Goal: Information Seeking & Learning: Learn about a topic

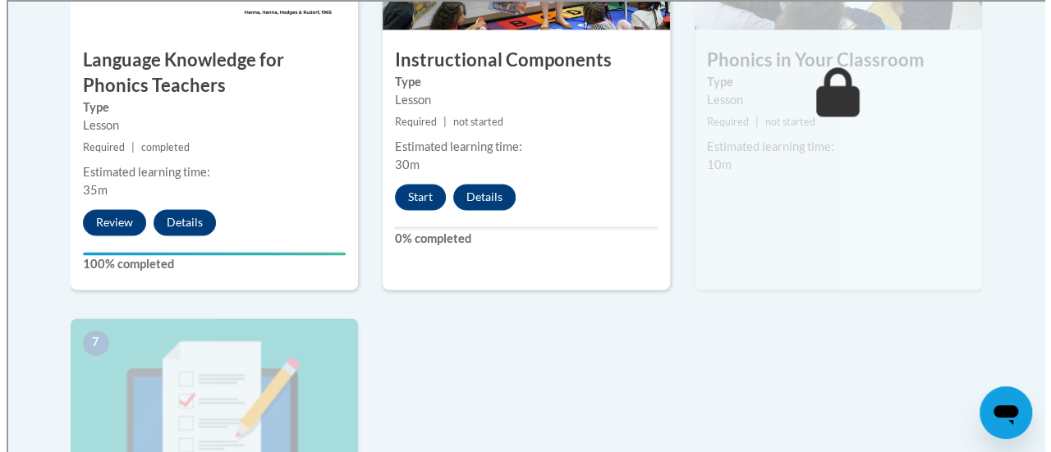
scroll to position [1122, 0]
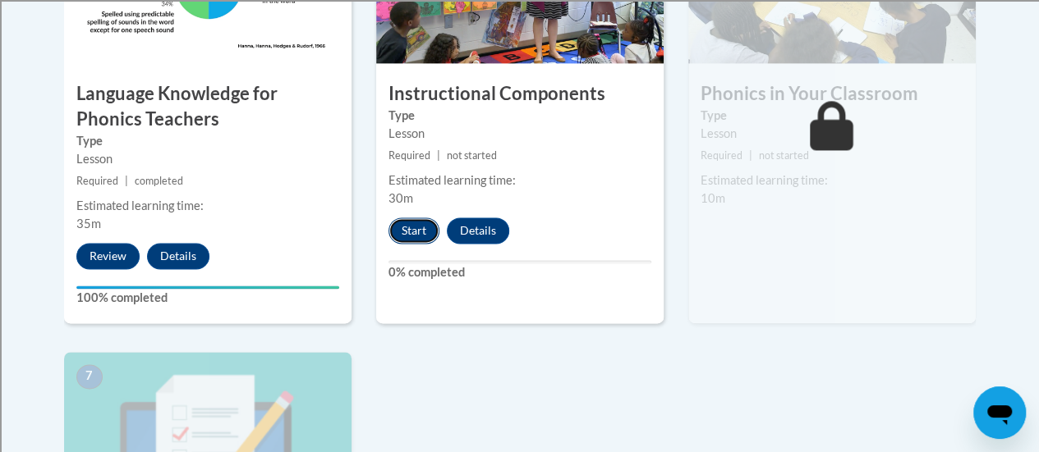
click at [407, 230] on button "Start" at bounding box center [413, 231] width 51 height 26
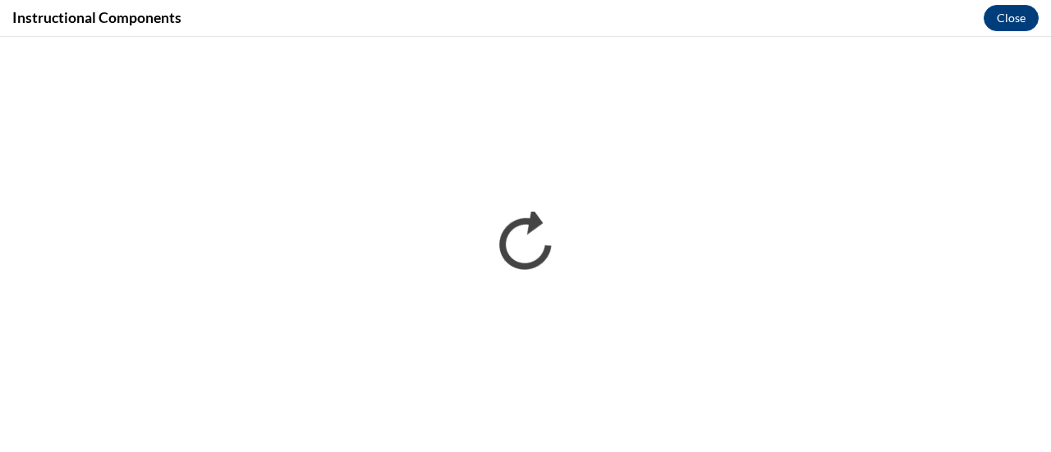
scroll to position [0, 0]
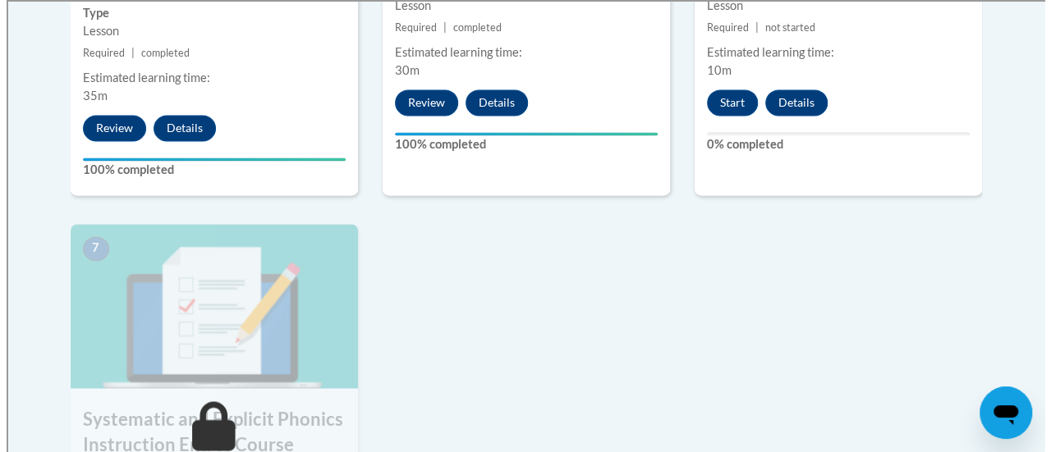
scroll to position [945, 0]
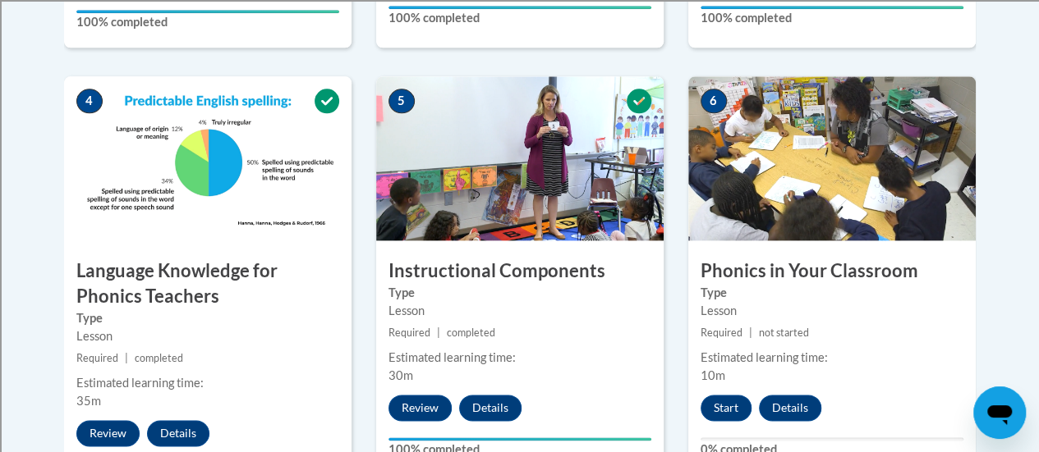
click at [796, 306] on div "Lesson" at bounding box center [831, 311] width 263 height 18
click at [706, 408] on button "Start" at bounding box center [725, 408] width 51 height 26
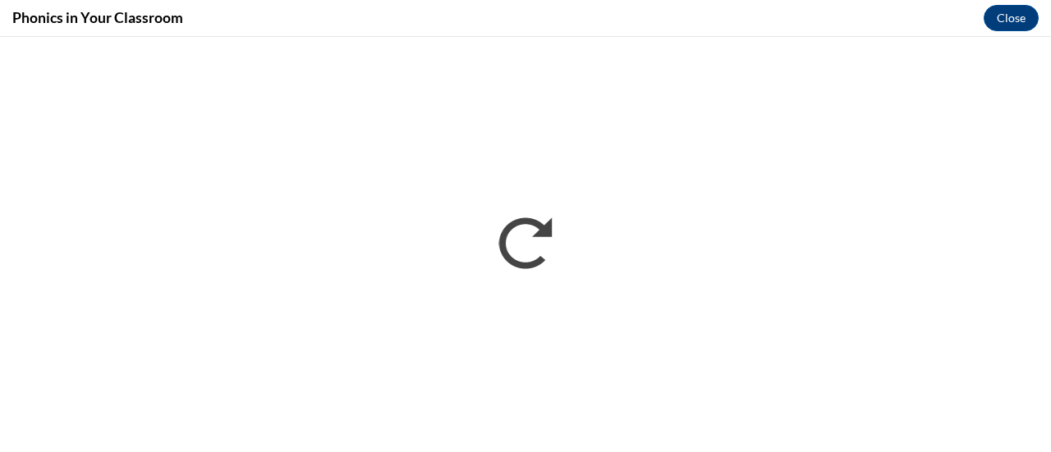
scroll to position [0, 0]
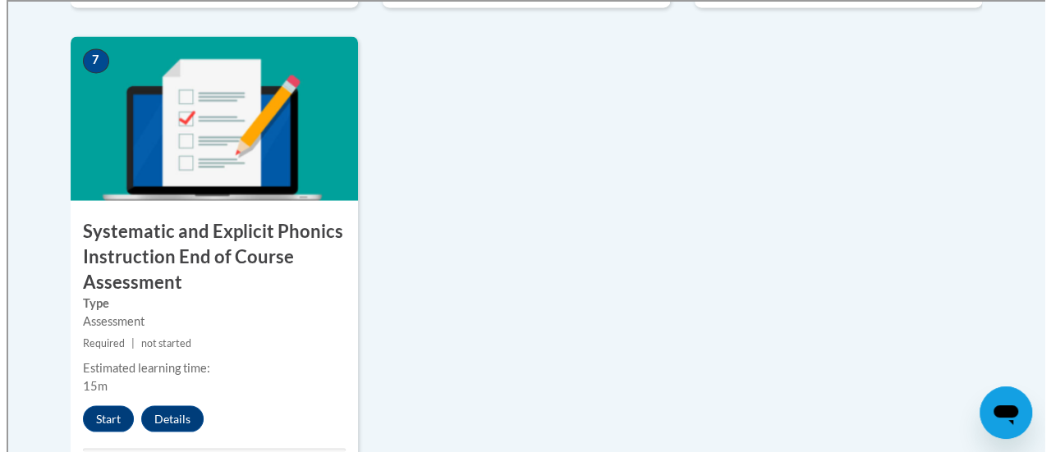
scroll to position [1561, 0]
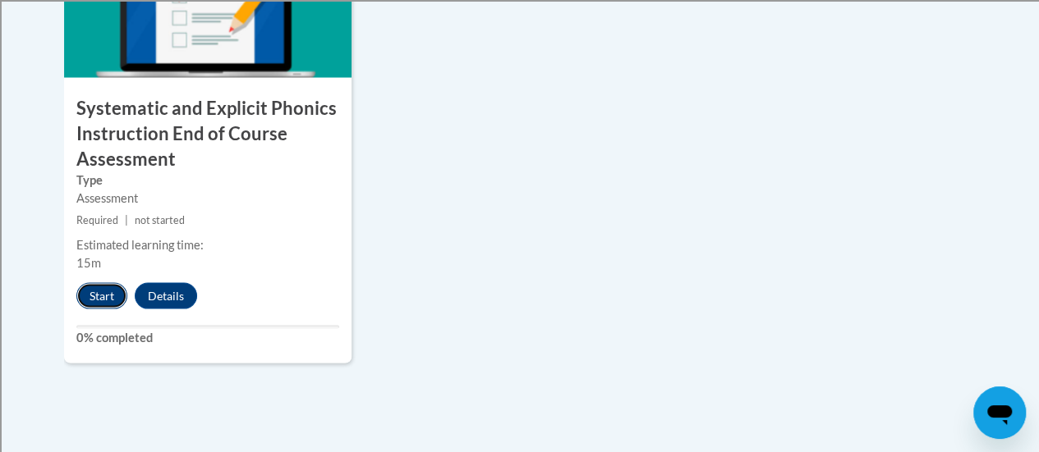
click at [99, 297] on button "Start" at bounding box center [101, 296] width 51 height 26
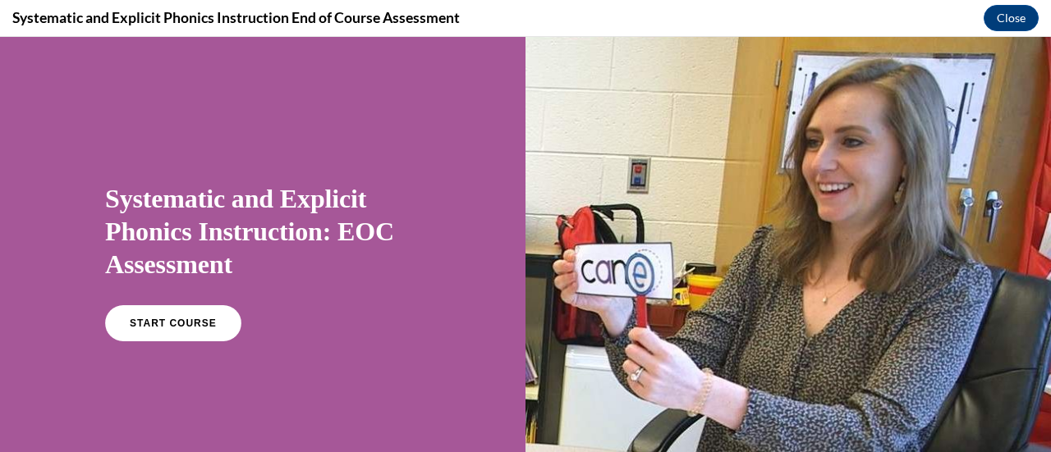
scroll to position [0, 0]
click at [156, 320] on span "START COURSE" at bounding box center [172, 324] width 91 height 12
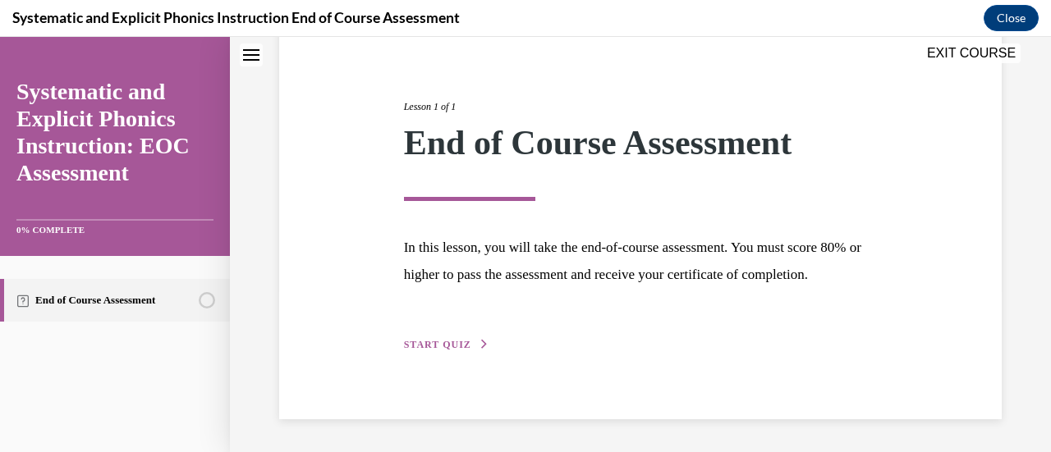
scroll to position [192, 0]
click at [419, 346] on span "START QUIZ" at bounding box center [437, 344] width 67 height 11
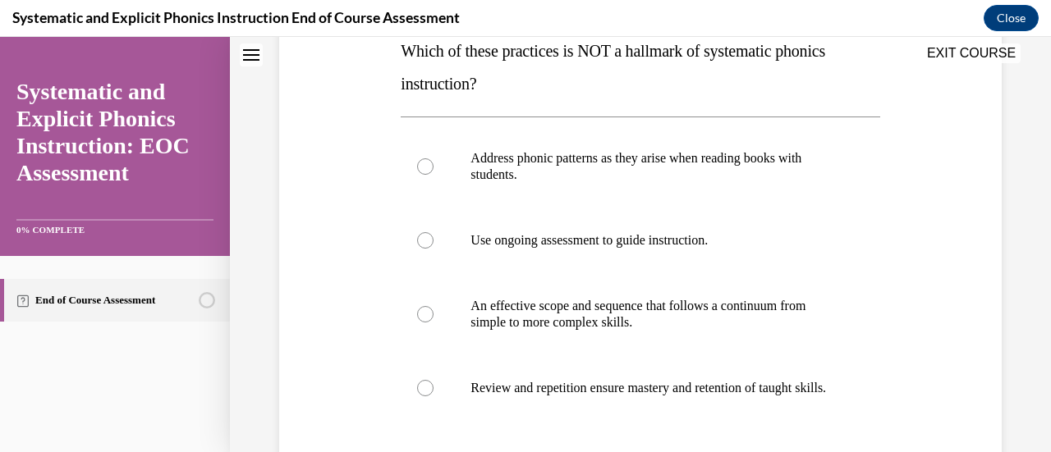
scroll to position [268, 0]
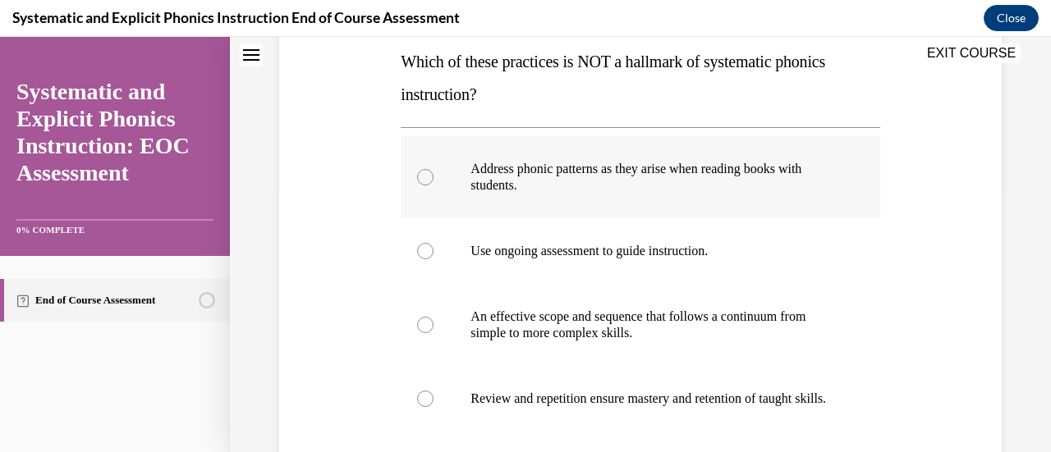
click at [429, 183] on div at bounding box center [640, 177] width 479 height 82
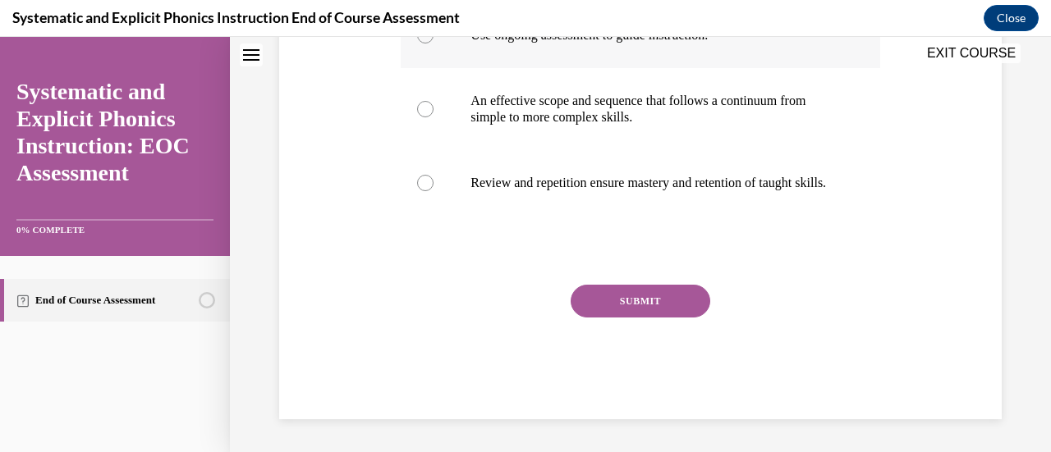
scroll to position [499, 0]
click at [602, 310] on button "SUBMIT" at bounding box center [641, 301] width 140 height 33
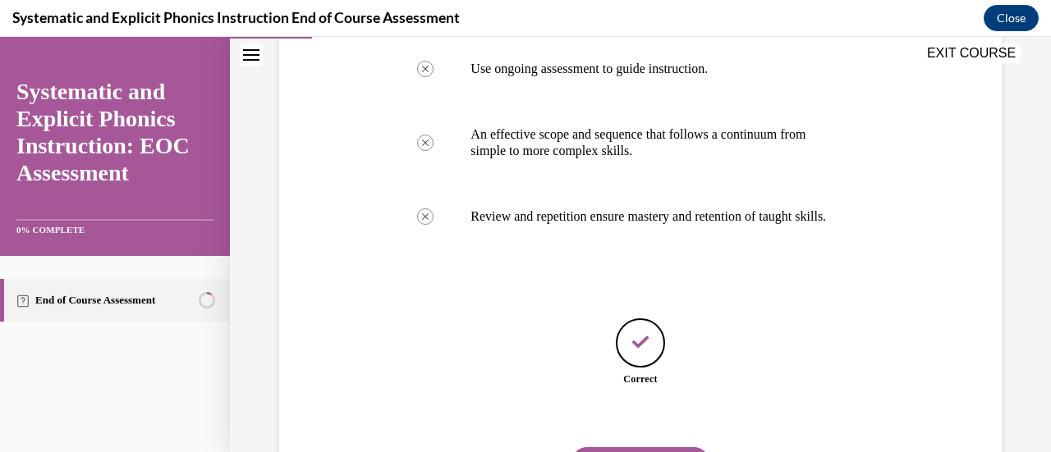
scroll to position [551, 0]
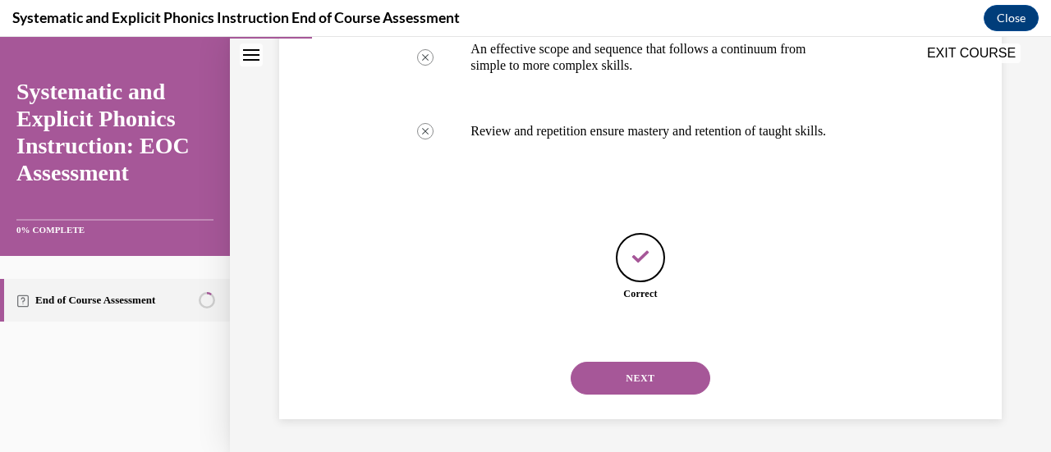
click at [623, 370] on button "NEXT" at bounding box center [641, 378] width 140 height 33
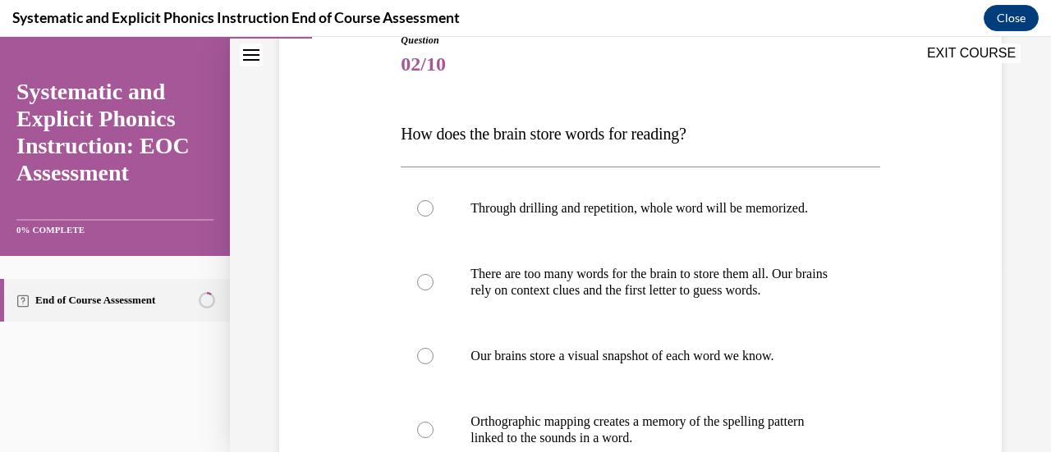
scroll to position [279, 0]
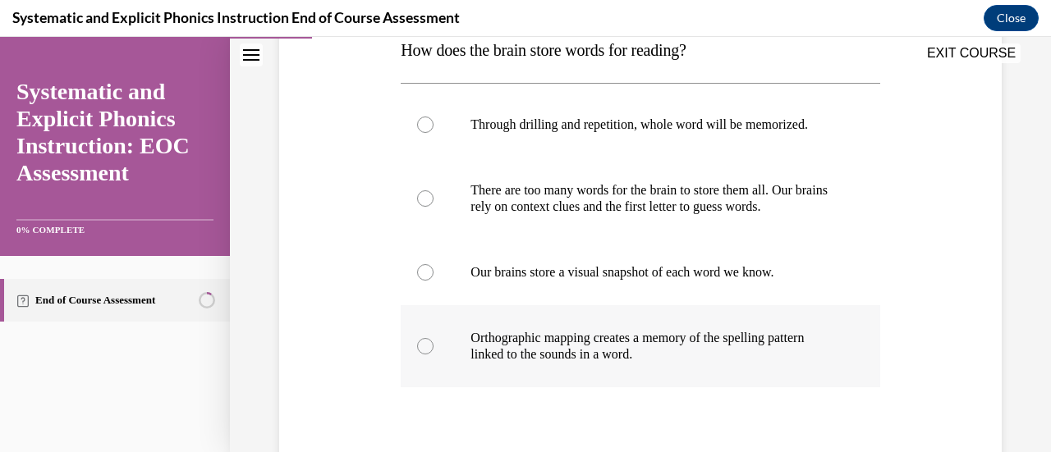
click at [425, 351] on div at bounding box center [425, 346] width 16 height 16
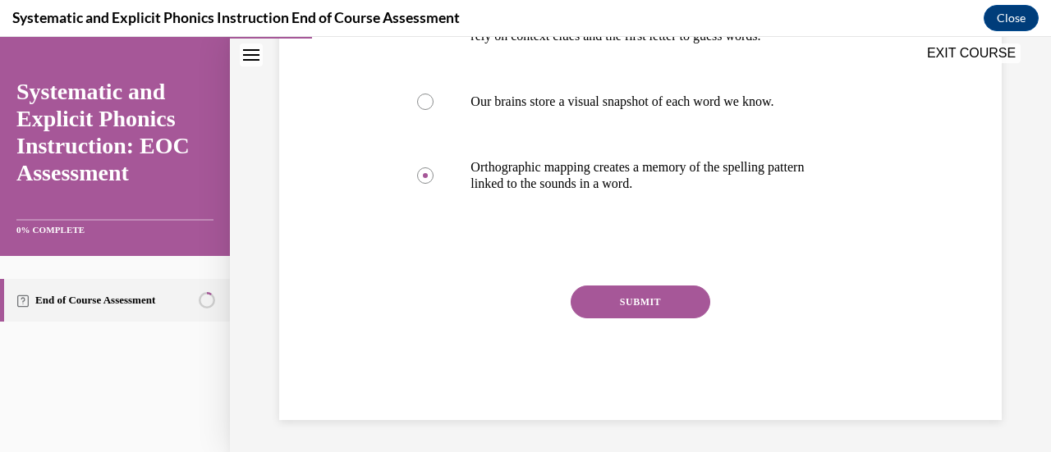
click at [619, 300] on button "SUBMIT" at bounding box center [641, 302] width 140 height 33
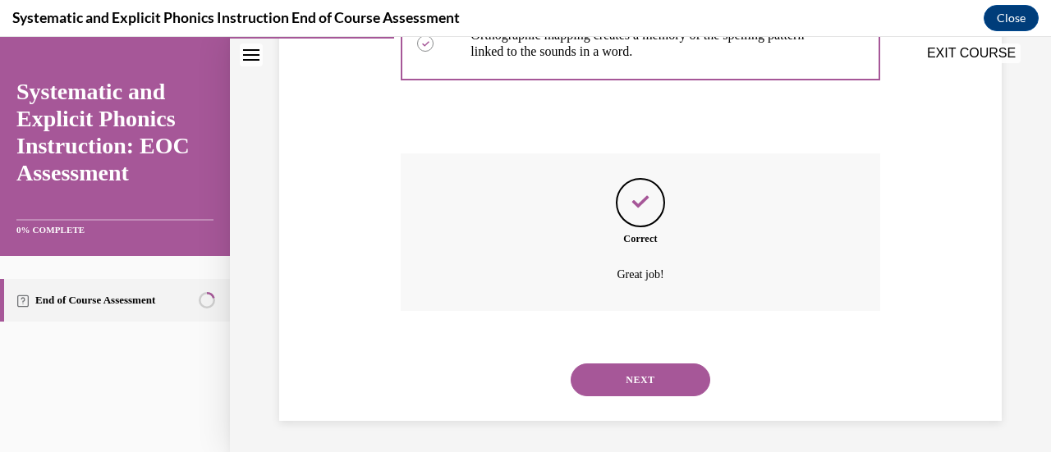
scroll to position [583, 0]
click at [619, 378] on button "NEXT" at bounding box center [641, 379] width 140 height 33
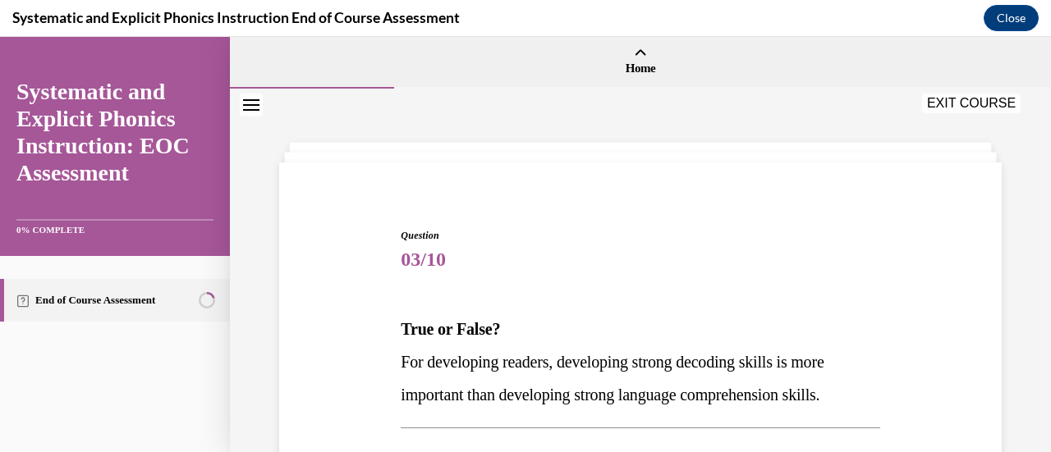
click at [496, 342] on p "True or False?" at bounding box center [640, 329] width 479 height 33
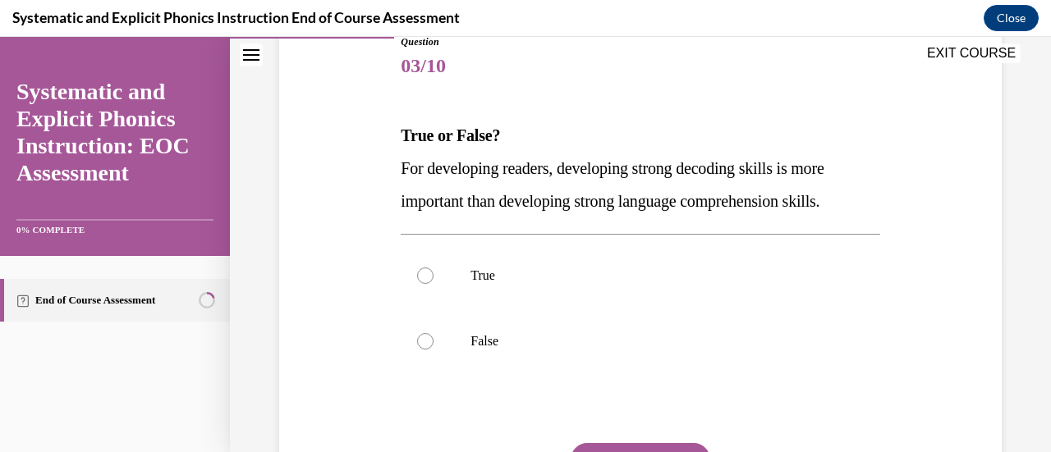
scroll to position [193, 0]
click at [420, 344] on div at bounding box center [425, 342] width 16 height 16
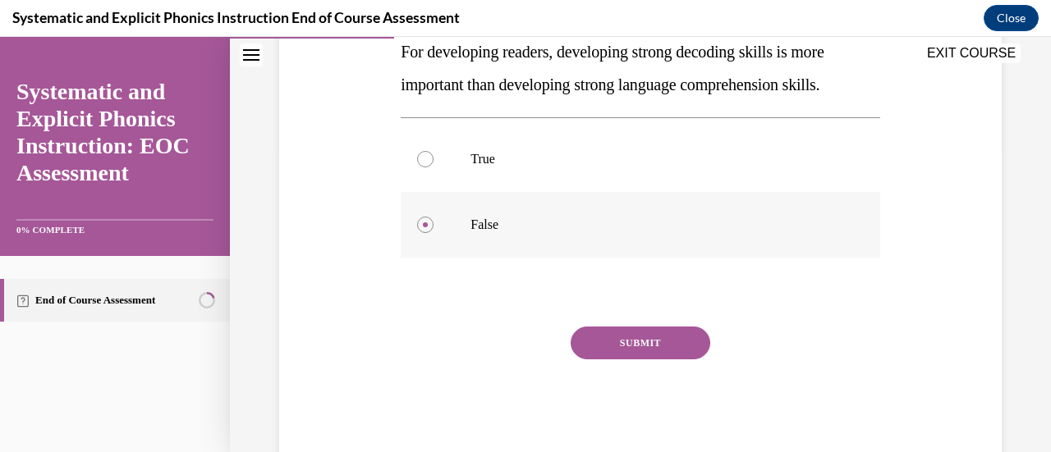
scroll to position [311, 0]
click at [627, 342] on button "SUBMIT" at bounding box center [641, 342] width 140 height 33
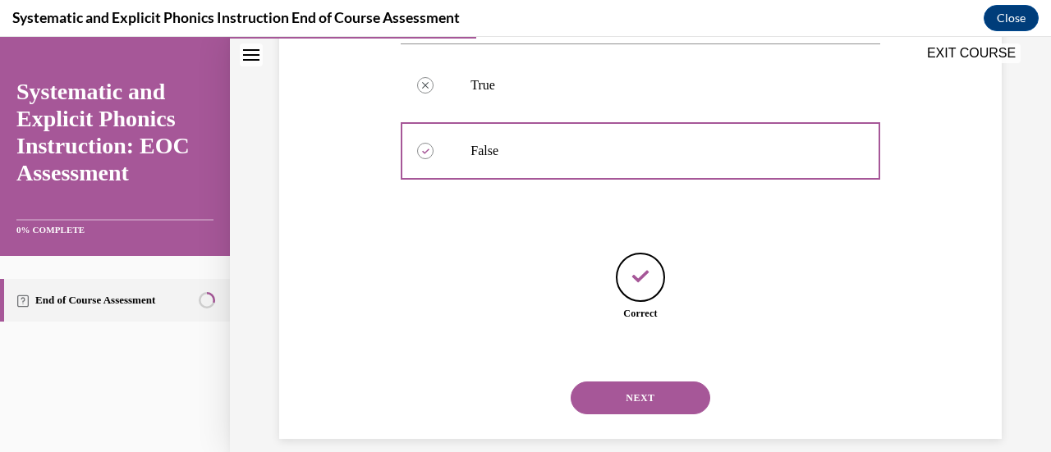
scroll to position [403, 0]
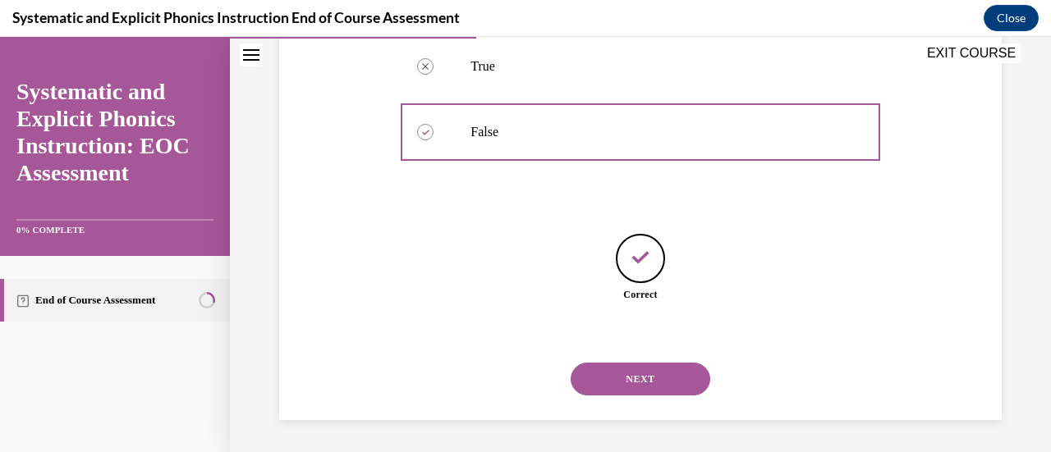
click at [634, 379] on button "NEXT" at bounding box center [641, 379] width 140 height 33
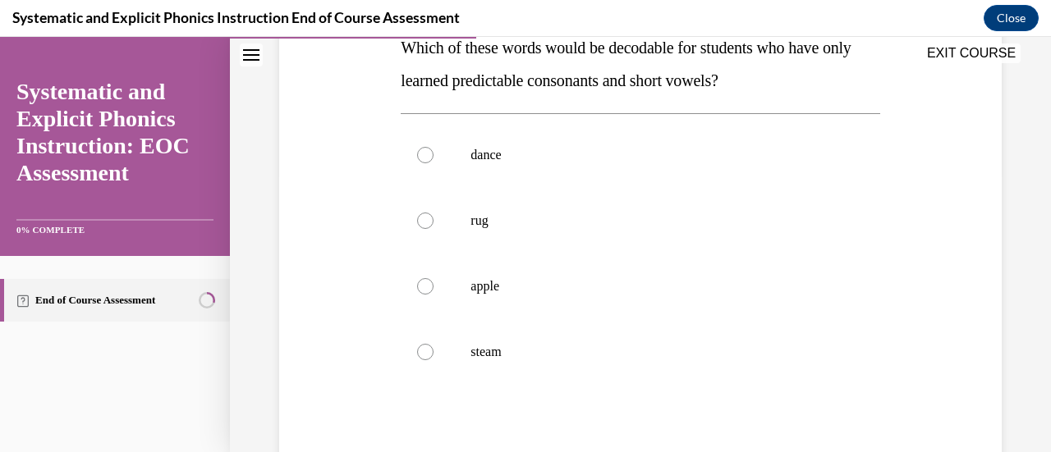
scroll to position [282, 0]
click at [422, 229] on div at bounding box center [640, 220] width 479 height 66
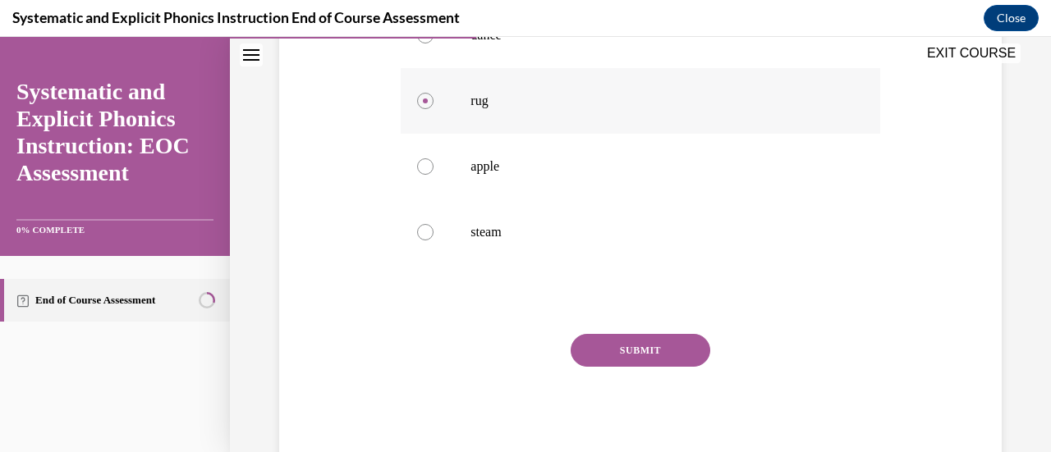
scroll to position [402, 0]
click at [619, 351] on button "SUBMIT" at bounding box center [641, 349] width 140 height 33
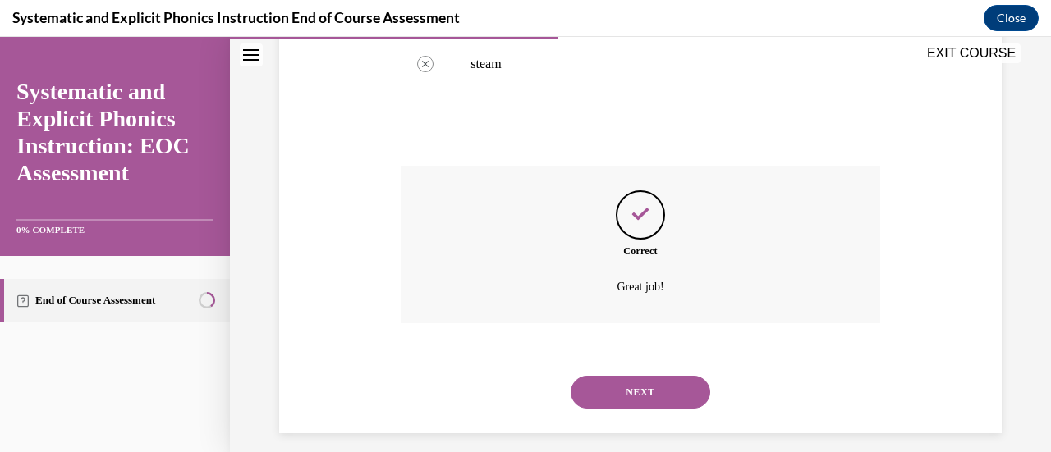
scroll to position [583, 0]
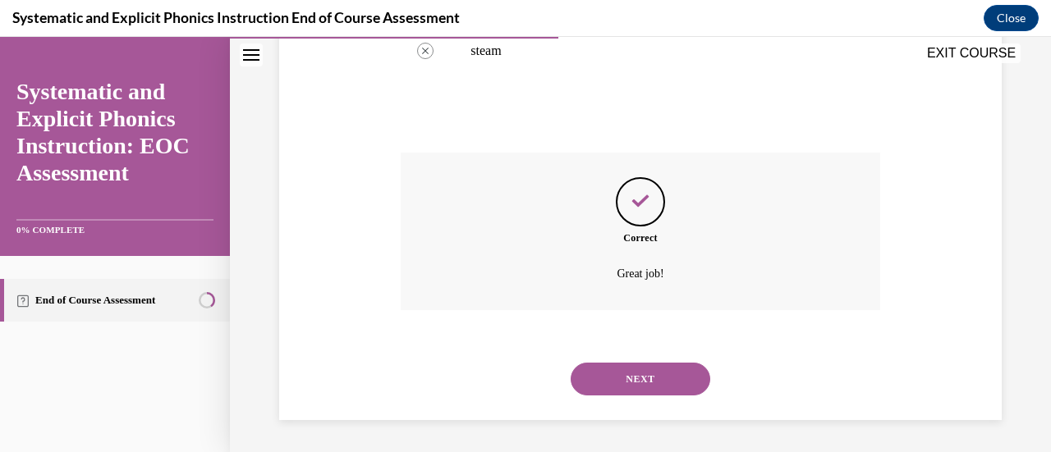
click at [626, 374] on button "NEXT" at bounding box center [641, 379] width 140 height 33
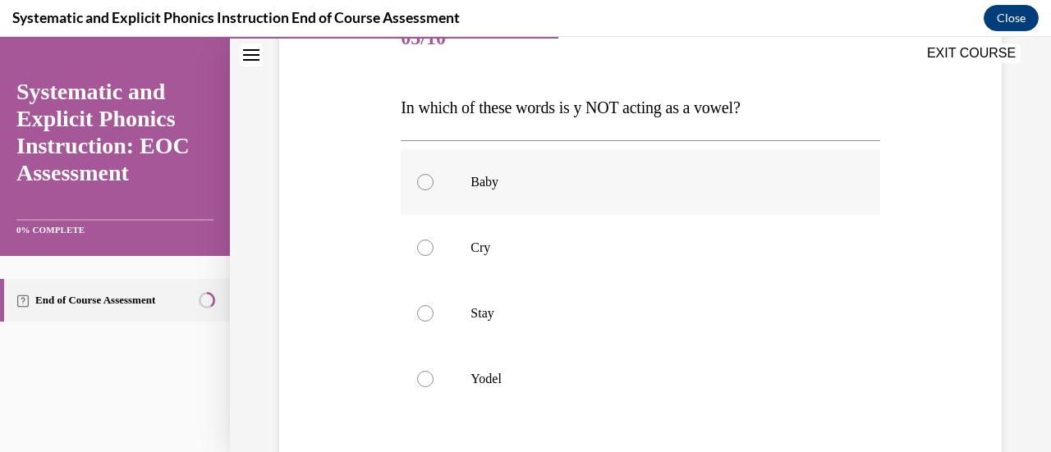
scroll to position [225, 0]
click at [424, 376] on div at bounding box center [425, 376] width 16 height 16
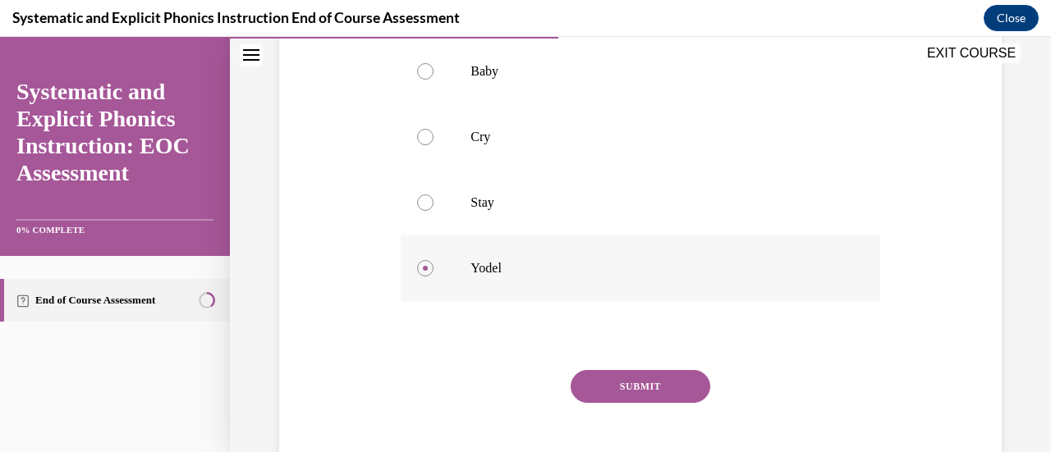
scroll to position [333, 0]
click at [626, 378] on button "SUBMIT" at bounding box center [641, 385] width 140 height 33
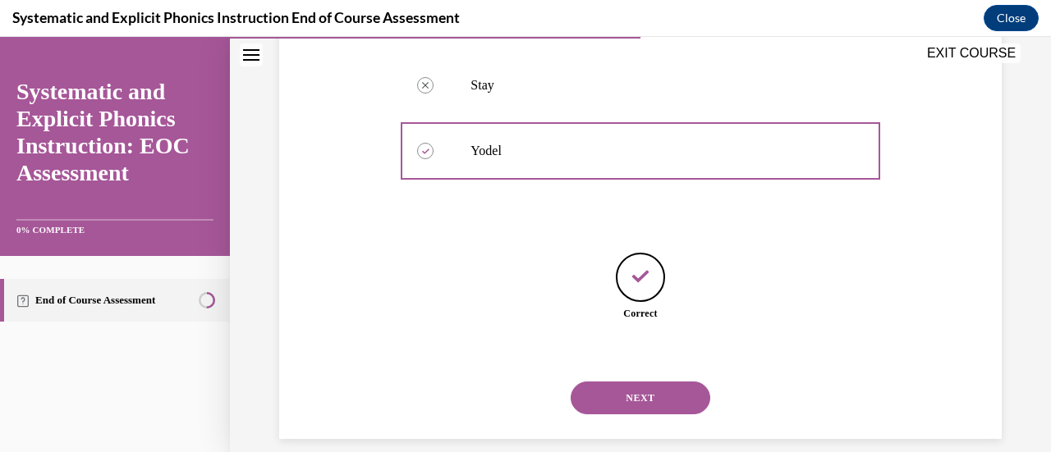
scroll to position [469, 0]
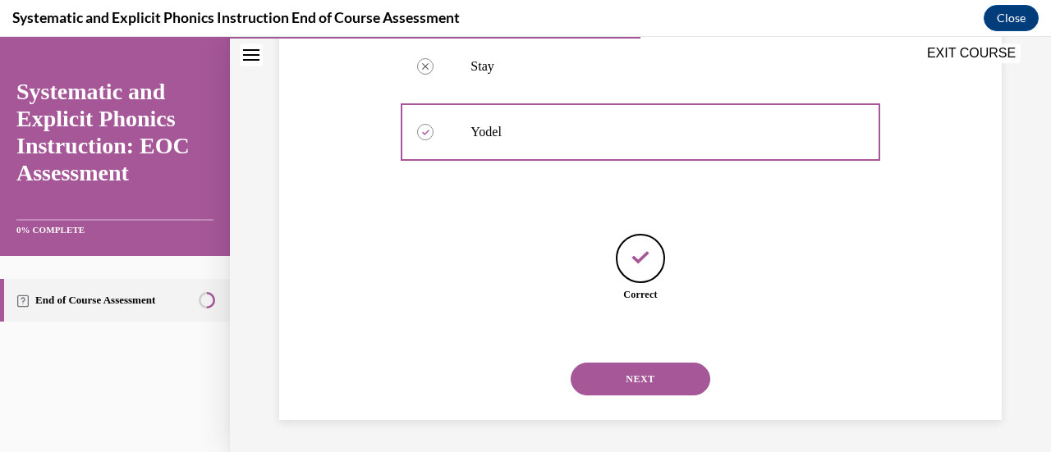
click at [626, 378] on button "NEXT" at bounding box center [641, 379] width 140 height 33
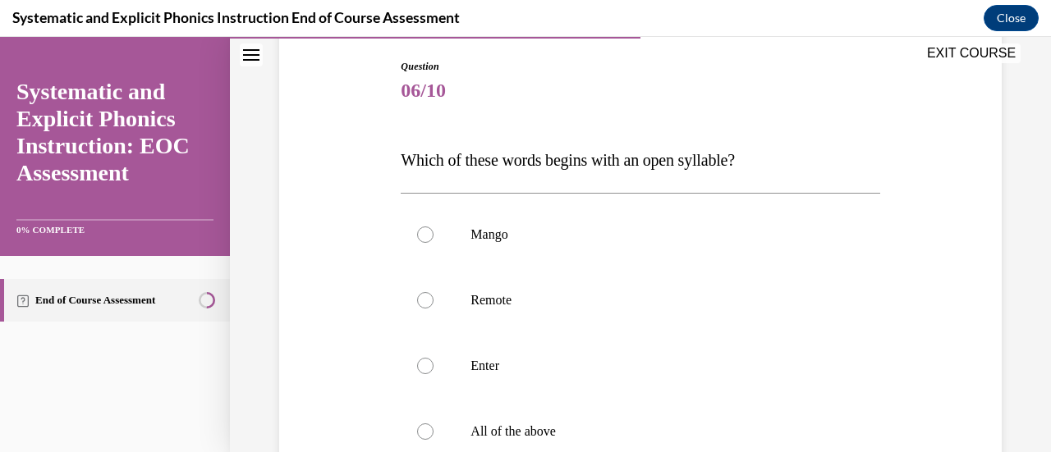
scroll to position [187, 0]
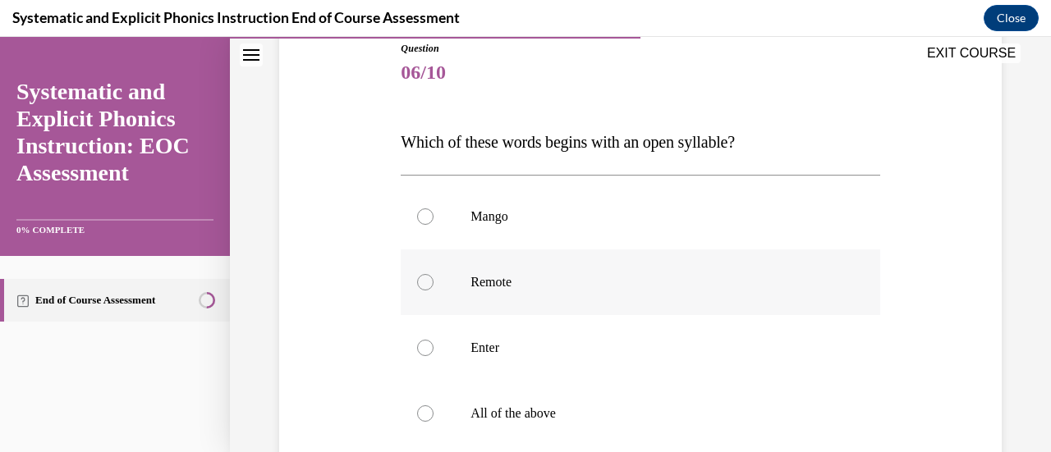
click at [424, 282] on div at bounding box center [425, 282] width 16 height 16
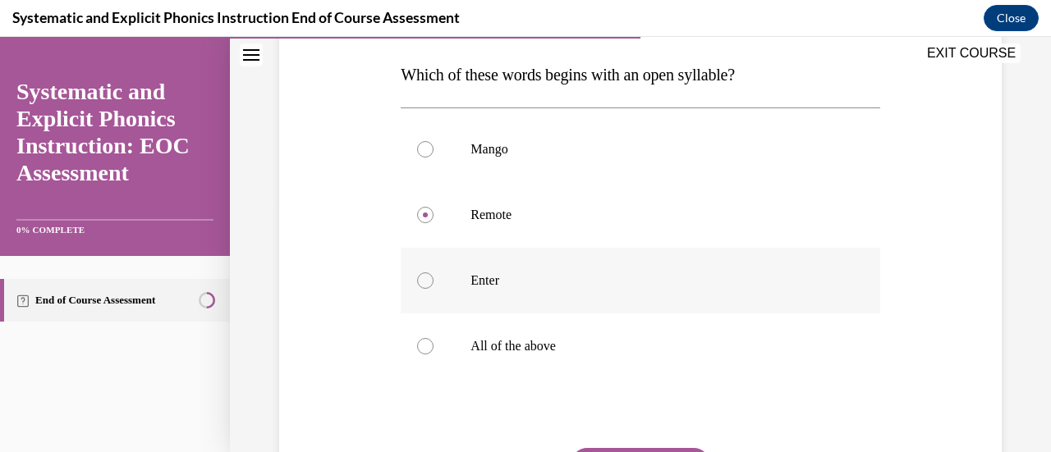
click at [668, 333] on div at bounding box center [640, 347] width 479 height 66
click at [427, 218] on div at bounding box center [425, 215] width 16 height 16
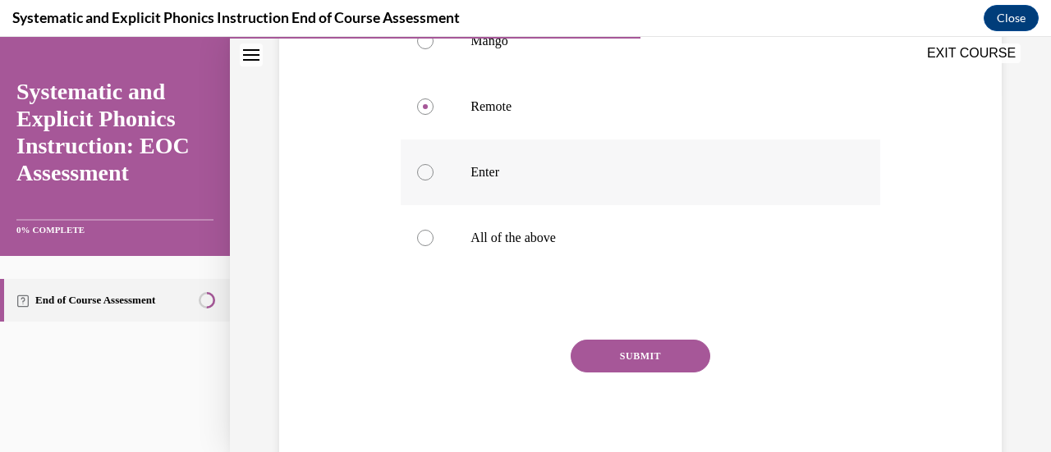
scroll to position [366, 0]
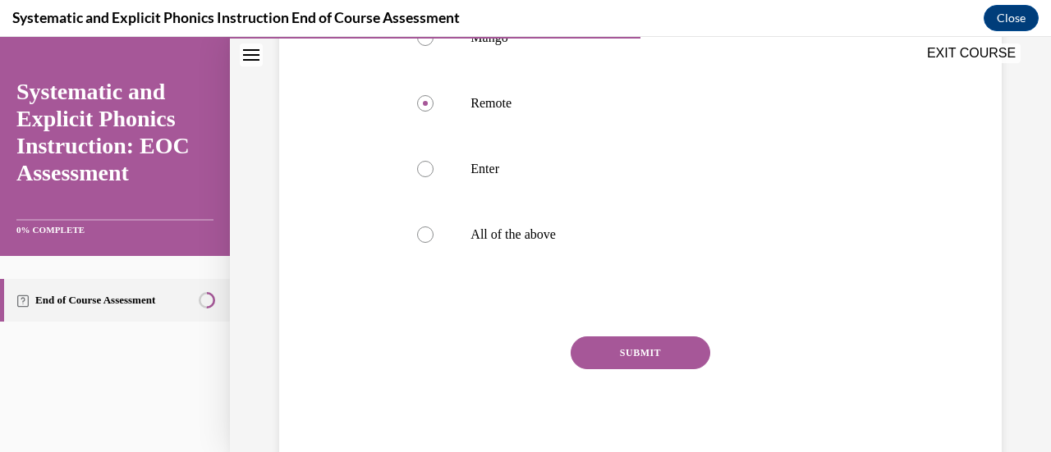
click at [632, 350] on button "SUBMIT" at bounding box center [641, 353] width 140 height 33
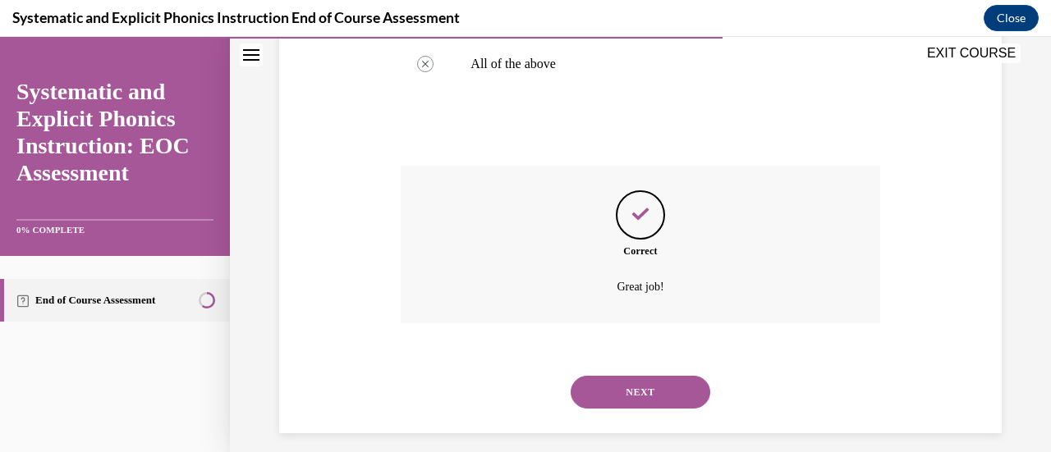
scroll to position [550, 0]
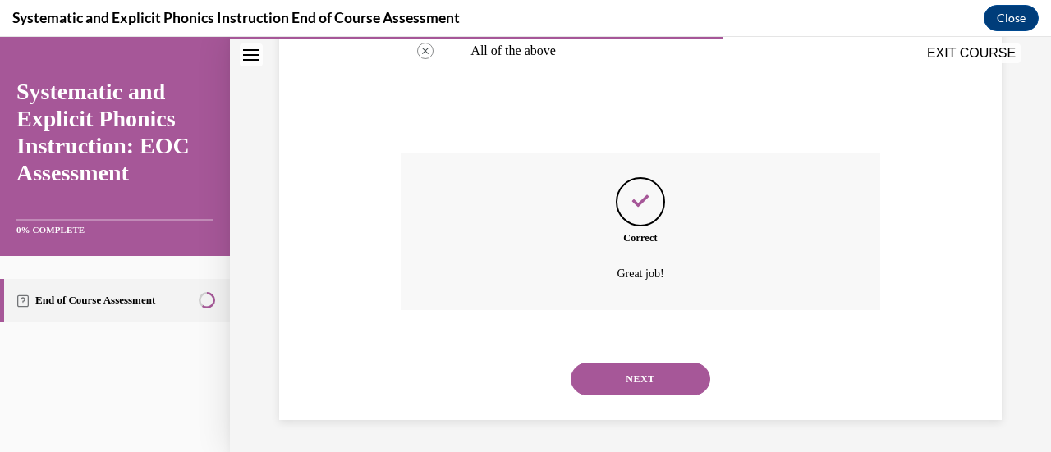
click at [634, 374] on button "NEXT" at bounding box center [641, 379] width 140 height 33
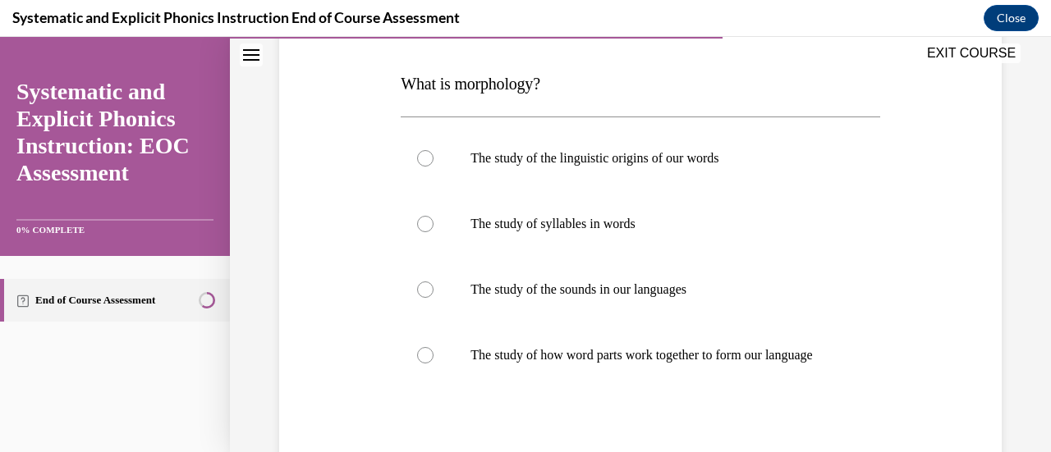
scroll to position [250, 0]
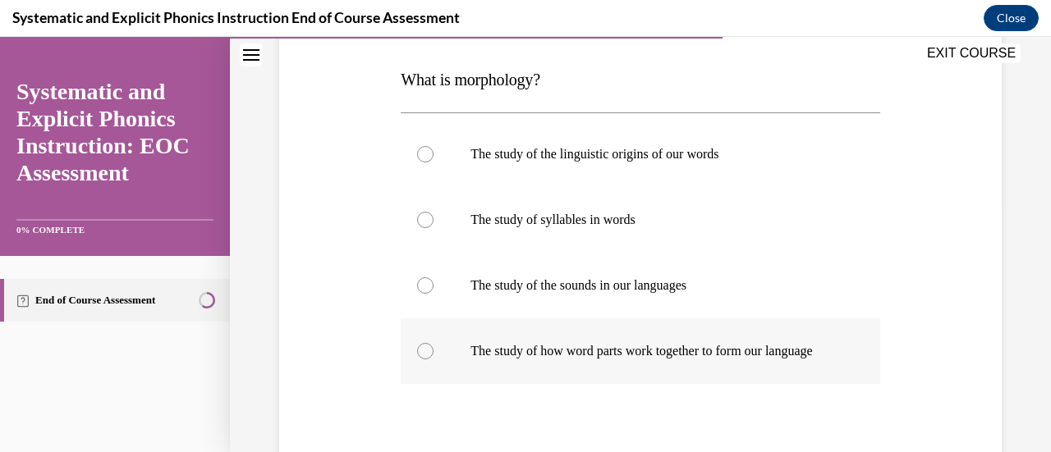
click at [426, 356] on div at bounding box center [425, 351] width 16 height 16
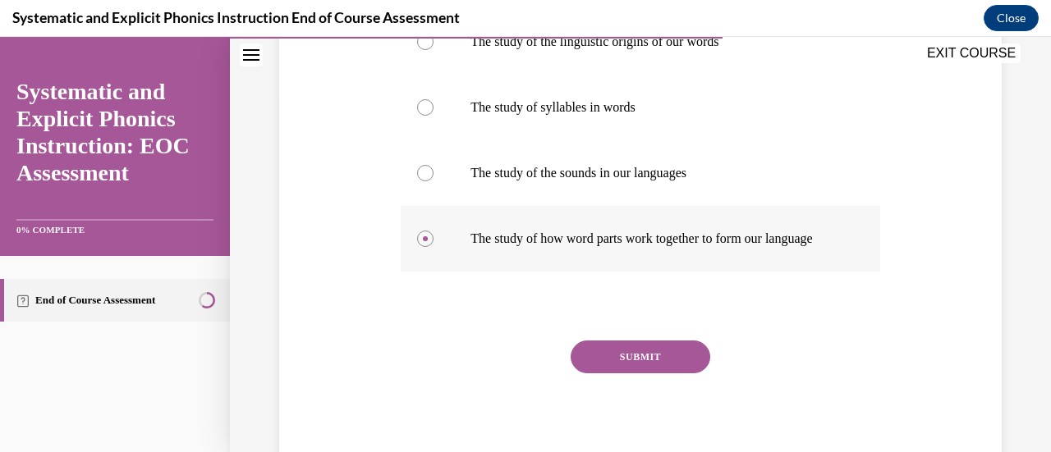
scroll to position [363, 0]
click at [636, 370] on button "SUBMIT" at bounding box center [641, 356] width 140 height 33
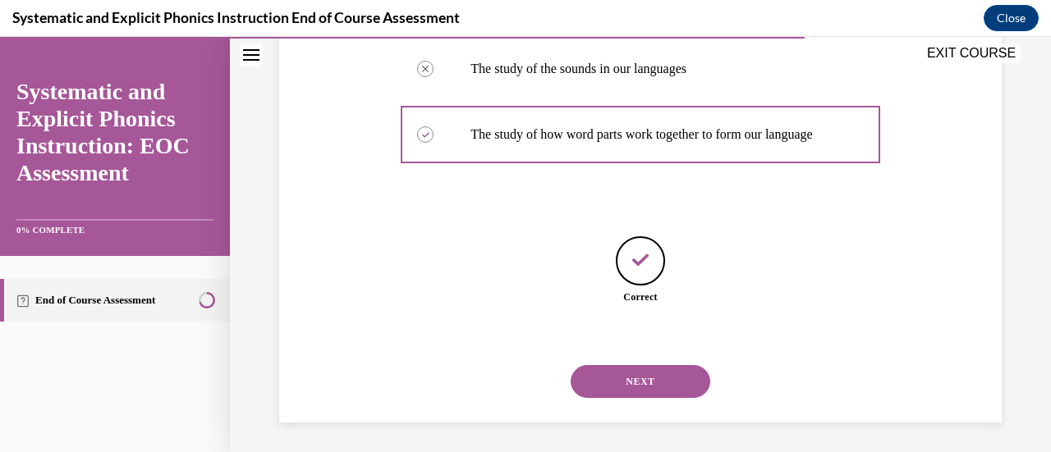
scroll to position [485, 0]
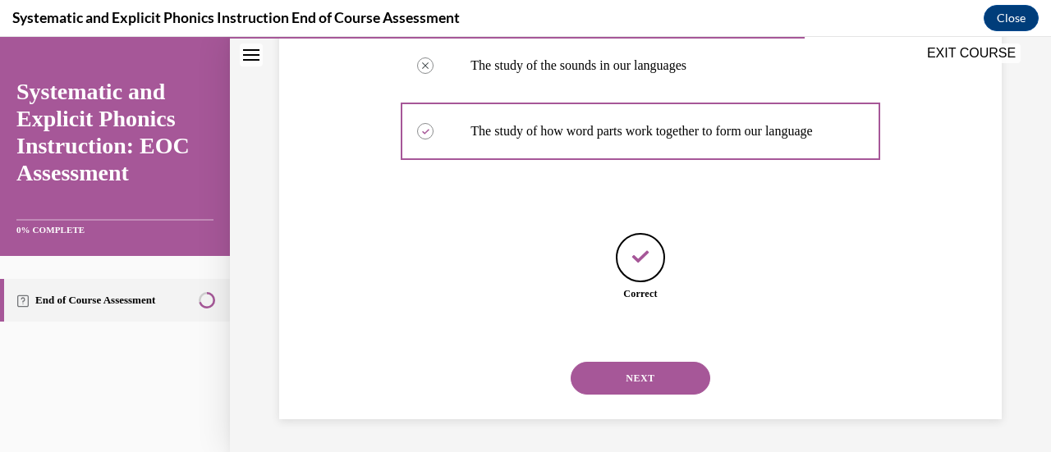
click at [635, 377] on button "NEXT" at bounding box center [641, 378] width 140 height 33
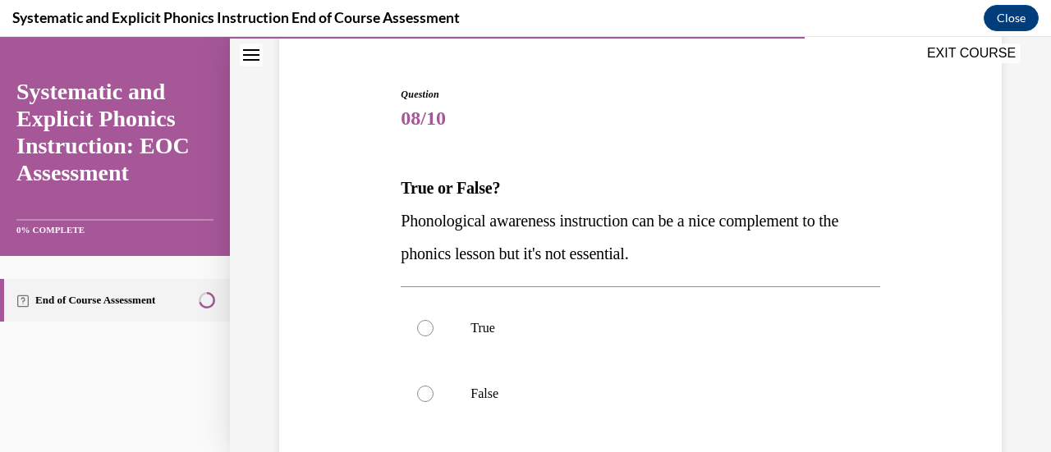
scroll to position [146, 0]
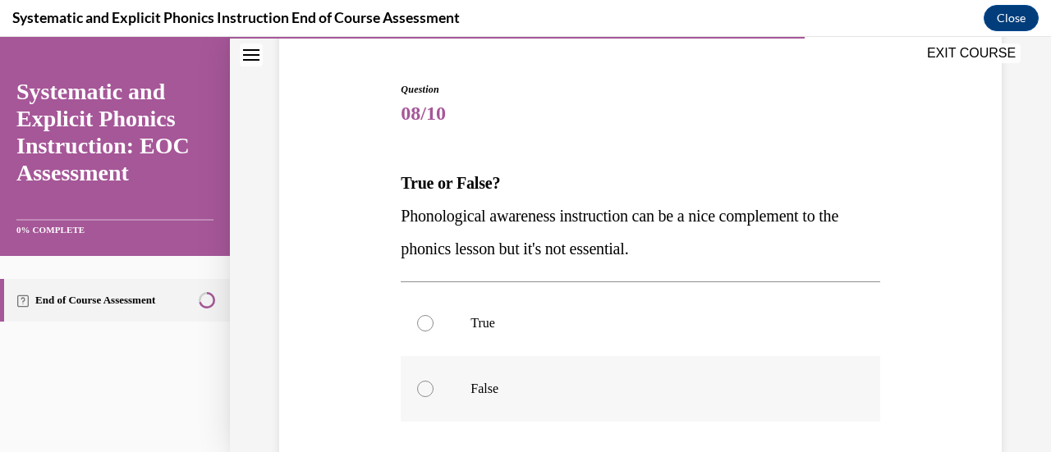
click at [419, 396] on div at bounding box center [640, 389] width 479 height 66
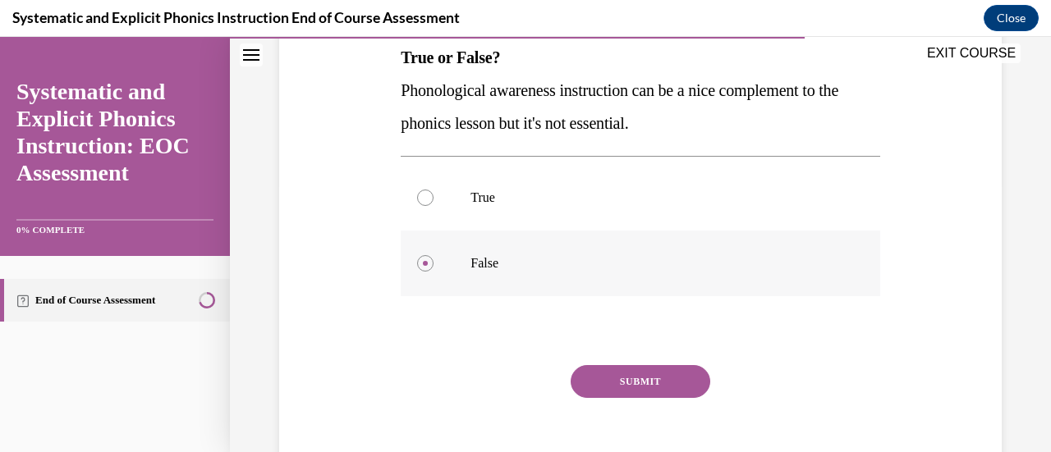
scroll to position [273, 0]
click at [620, 375] on button "SUBMIT" at bounding box center [641, 381] width 140 height 33
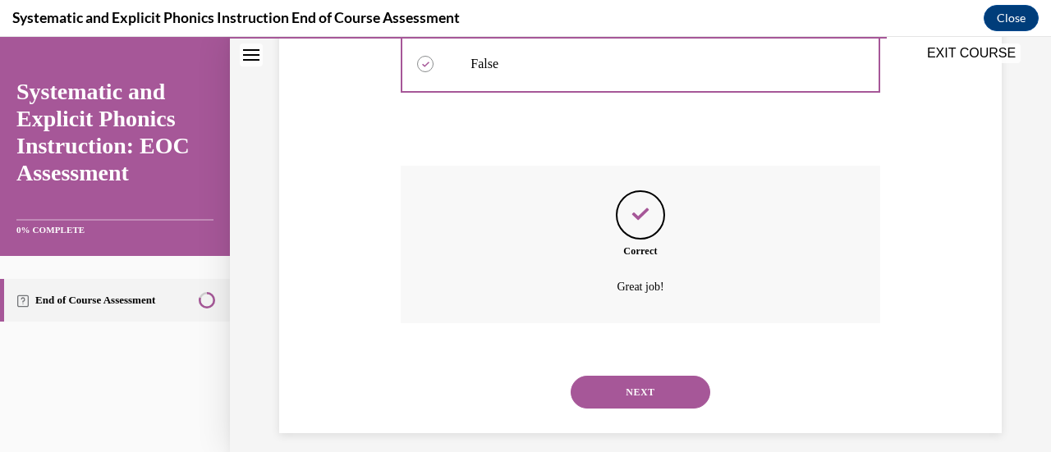
scroll to position [484, 0]
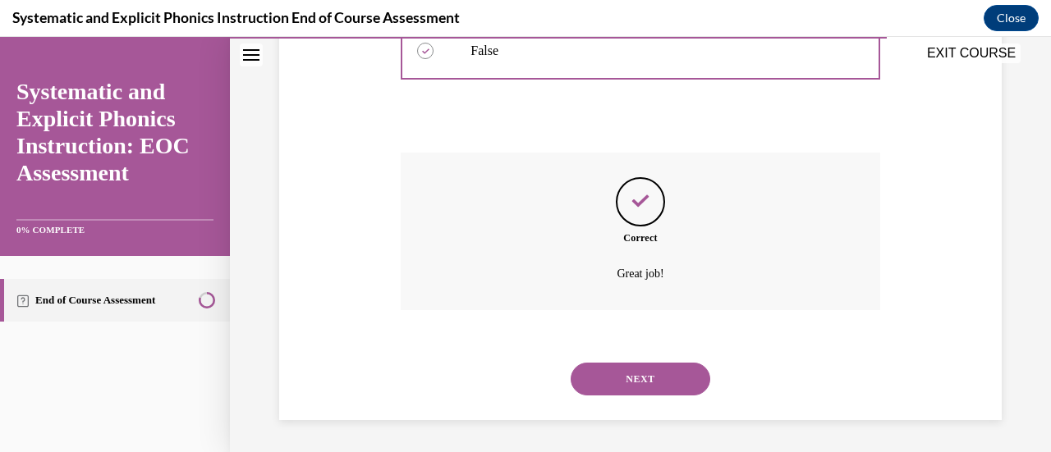
click at [637, 377] on button "NEXT" at bounding box center [641, 379] width 140 height 33
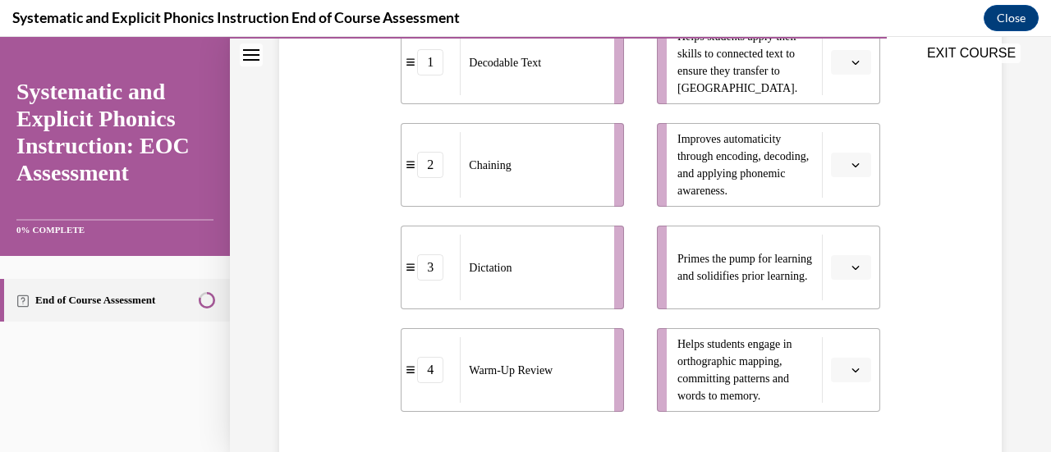
scroll to position [416, 0]
click at [851, 267] on icon "button" at bounding box center [855, 267] width 8 height 8
click at [840, 227] on div "4" at bounding box center [838, 229] width 40 height 33
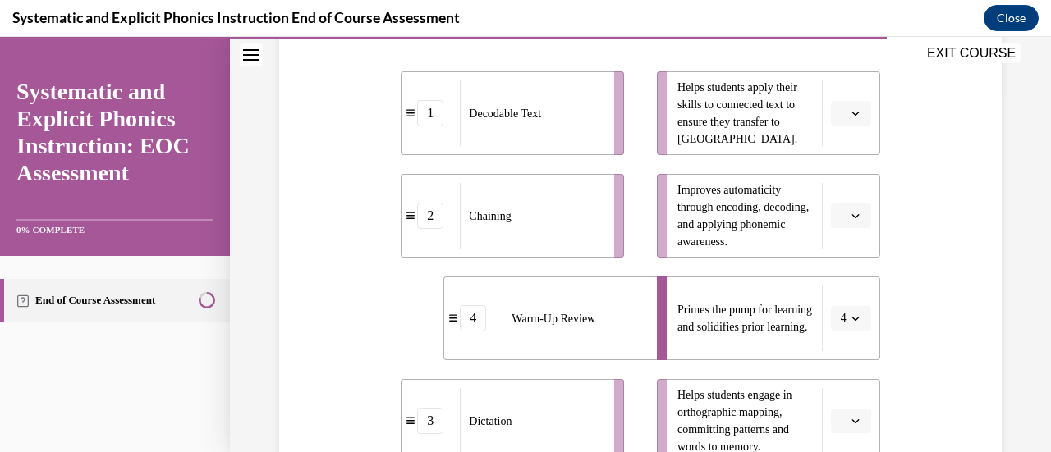
scroll to position [355, 0]
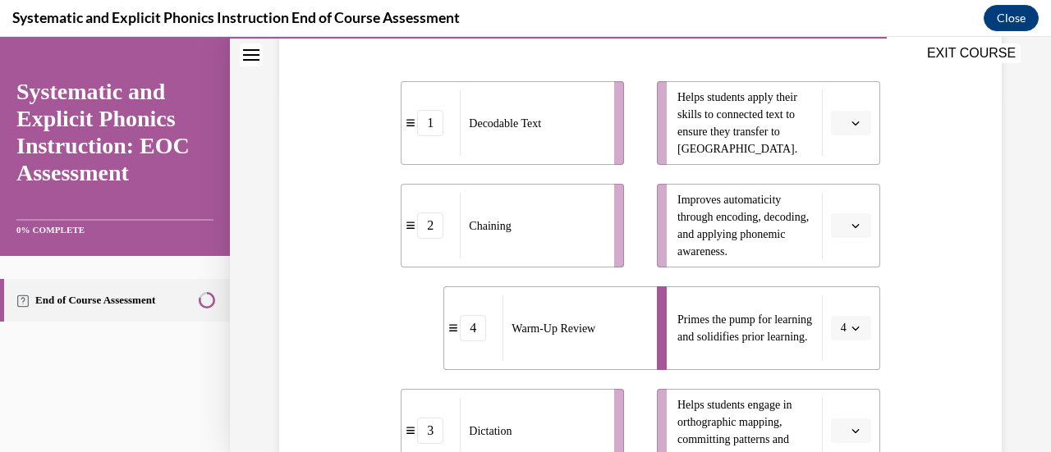
click at [851, 124] on icon "button" at bounding box center [855, 123] width 8 height 8
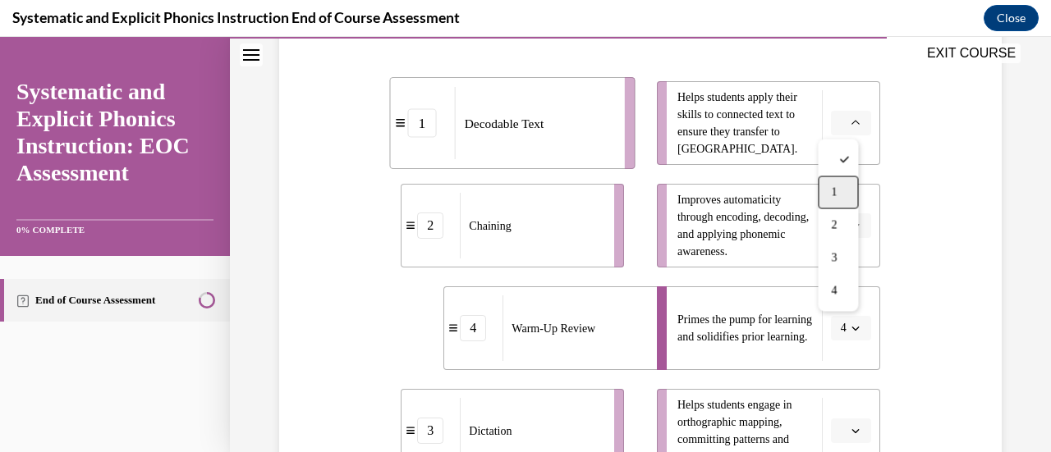
click at [836, 188] on span "1" at bounding box center [834, 192] width 6 height 13
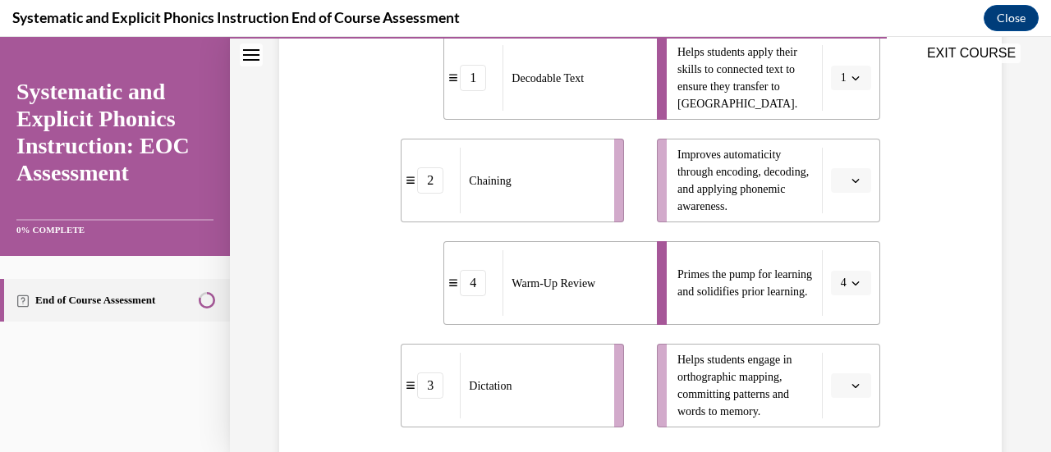
scroll to position [401, 0]
click at [851, 383] on icon "button" at bounding box center [855, 385] width 8 height 8
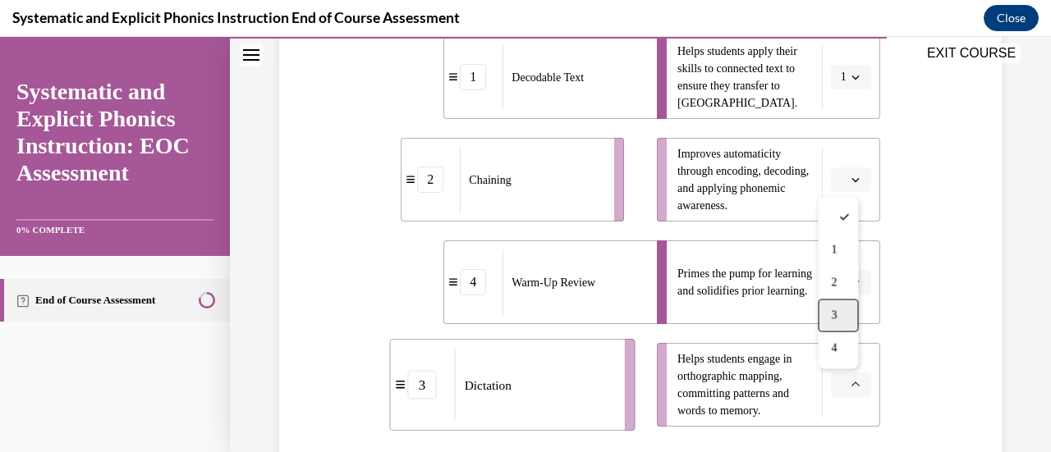
click at [839, 318] on div "3" at bounding box center [838, 316] width 40 height 33
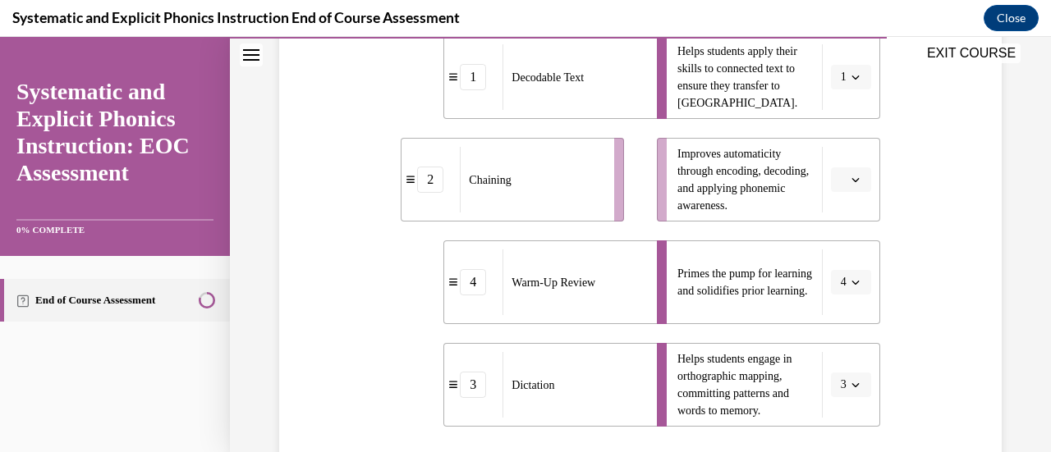
click at [837, 179] on button "button" at bounding box center [851, 179] width 40 height 25
click at [837, 278] on div "2" at bounding box center [838, 281] width 40 height 33
click at [851, 178] on icon "button" at bounding box center [855, 180] width 8 height 8
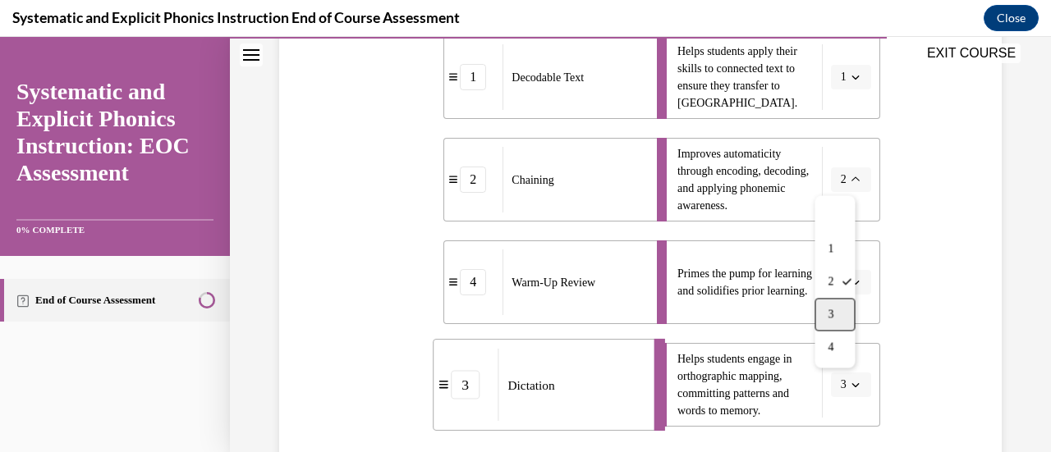
click at [832, 314] on span "3" at bounding box center [831, 314] width 6 height 13
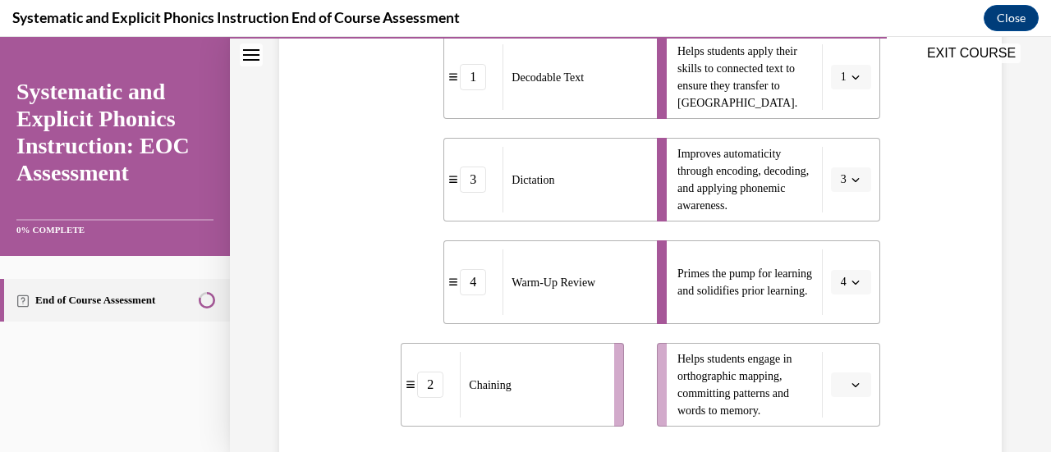
click at [851, 383] on icon "button" at bounding box center [855, 385] width 8 height 8
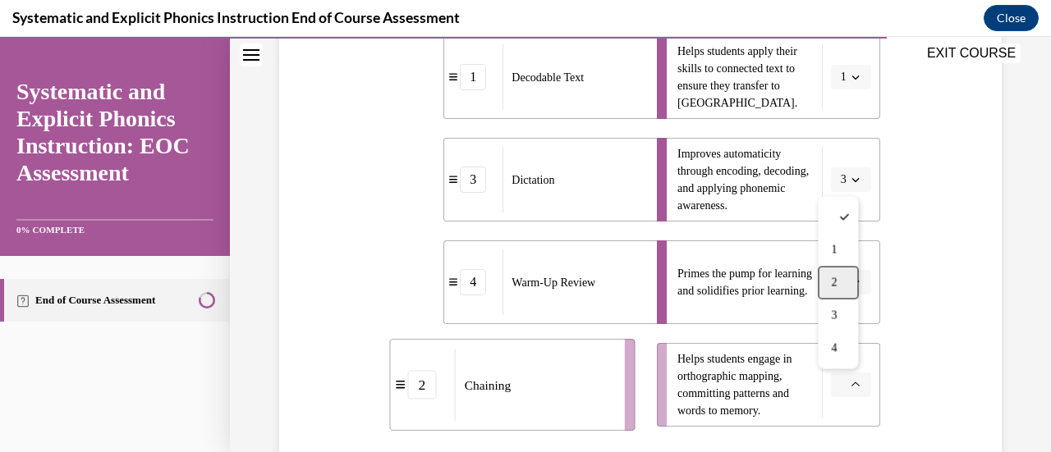
click at [846, 287] on div "2" at bounding box center [838, 283] width 40 height 33
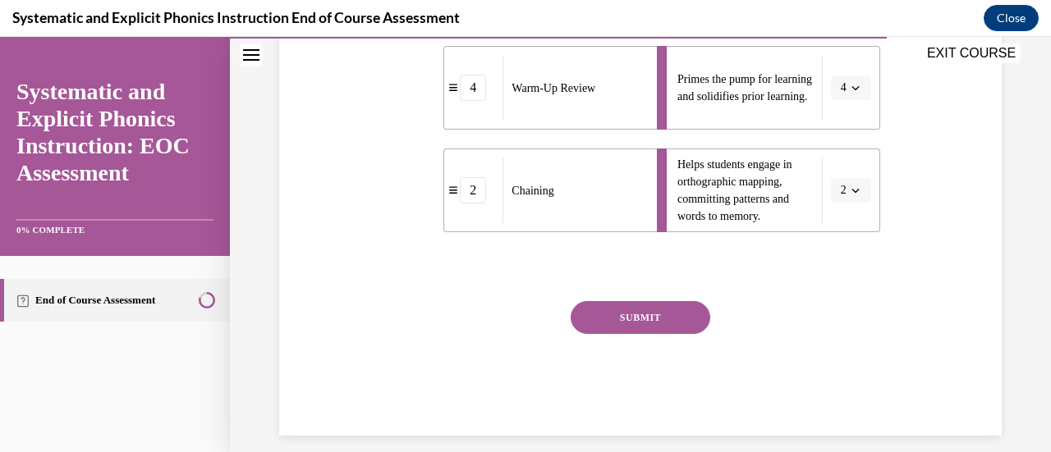
scroll to position [596, 0]
click at [632, 316] on button "SUBMIT" at bounding box center [641, 316] width 140 height 33
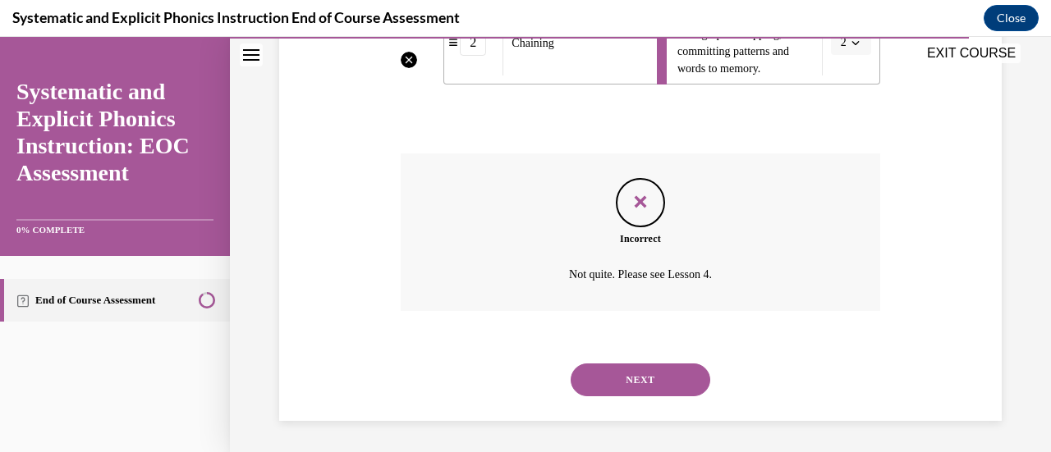
scroll to position [744, 0]
click at [632, 372] on button "NEXT" at bounding box center [641, 379] width 140 height 33
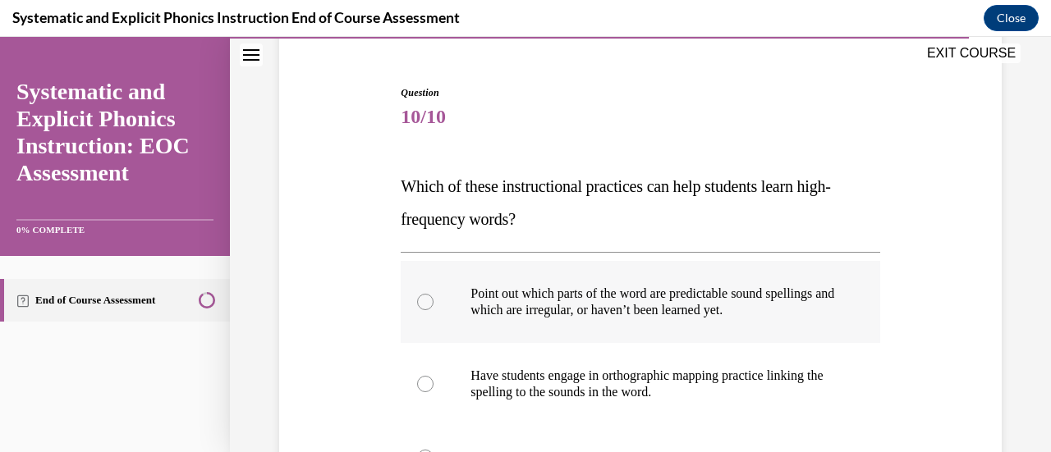
scroll to position [239, 0]
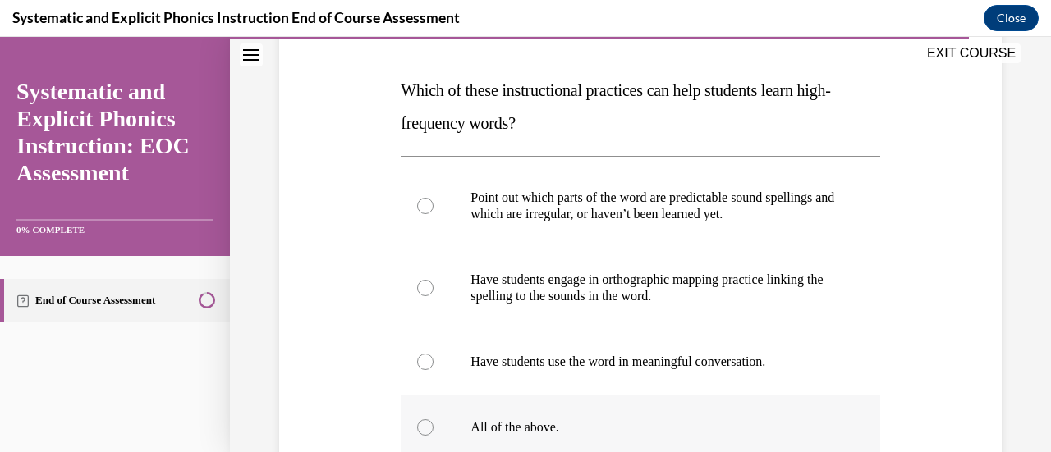
click at [424, 426] on div at bounding box center [425, 428] width 16 height 16
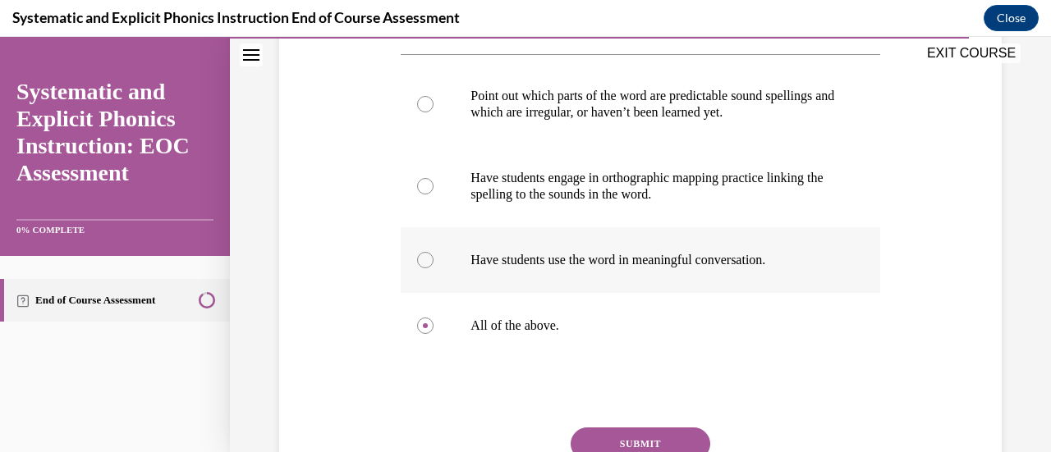
scroll to position [342, 0]
click at [632, 435] on button "SUBMIT" at bounding box center [641, 442] width 140 height 33
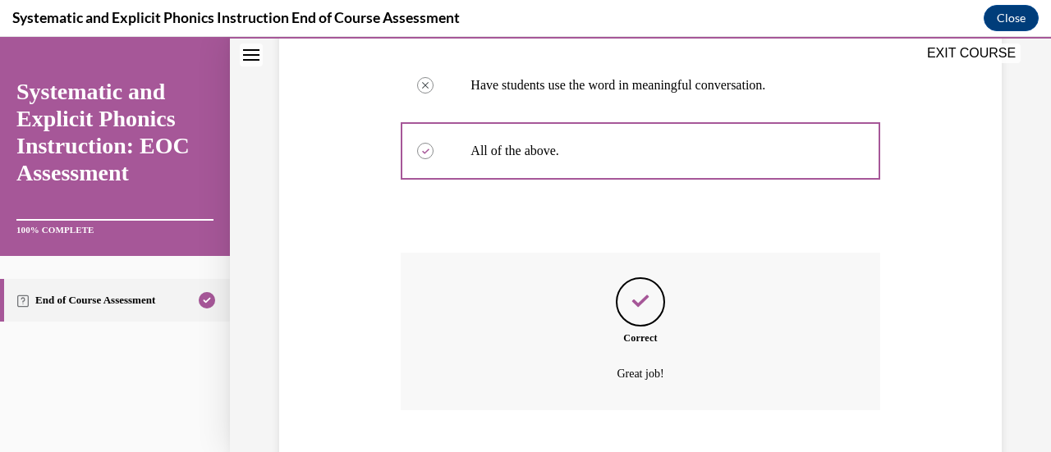
scroll to position [616, 0]
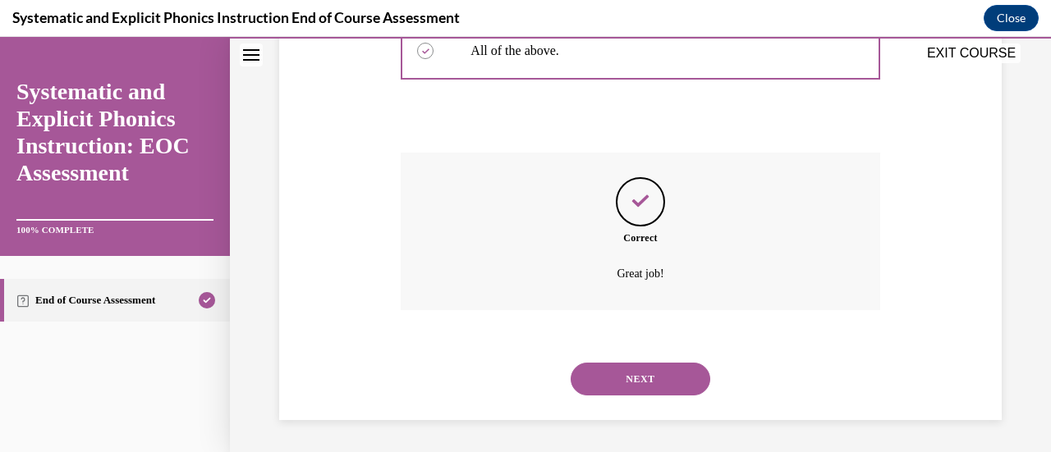
click at [628, 386] on button "NEXT" at bounding box center [641, 379] width 140 height 33
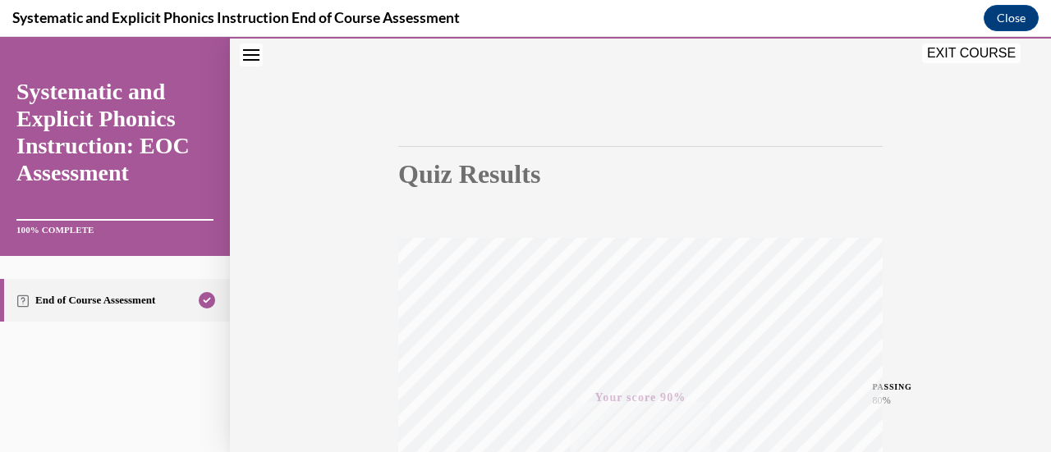
scroll to position [425, 0]
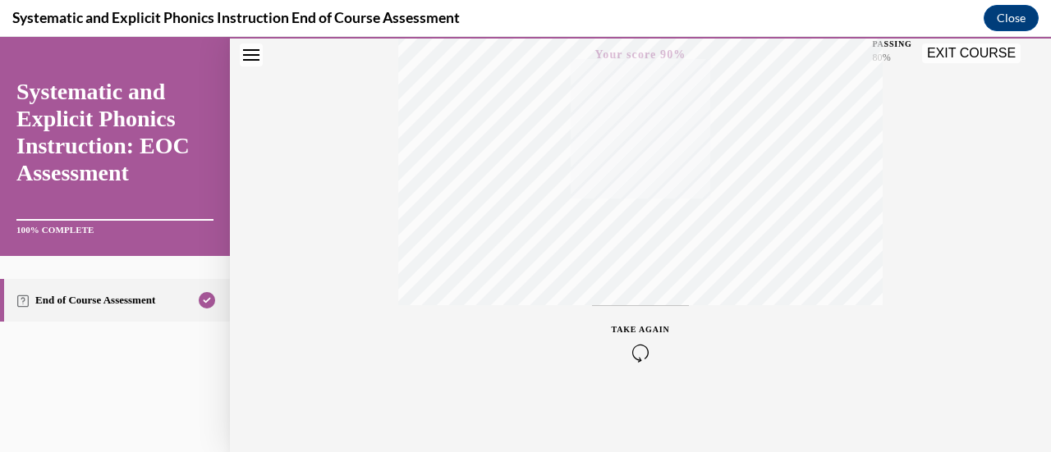
click at [948, 56] on button "EXIT COURSE" at bounding box center [971, 54] width 99 height 20
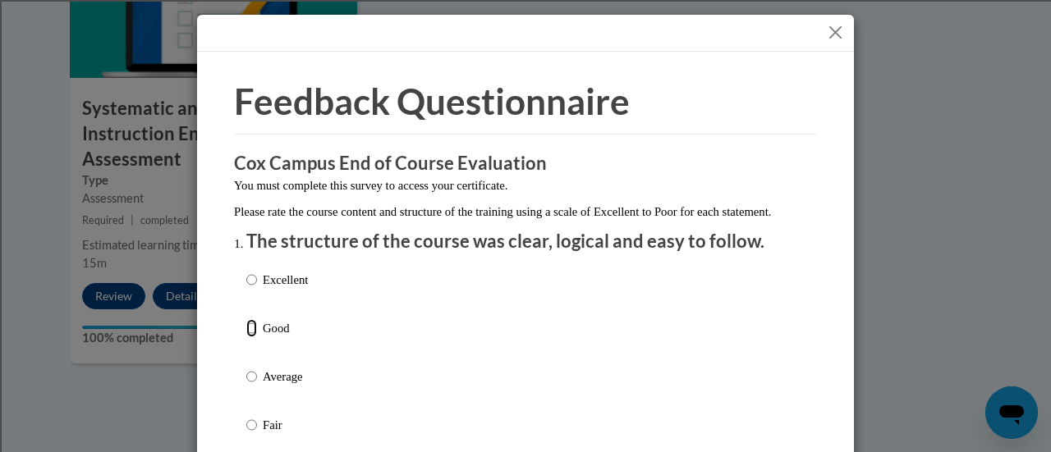
click at [246, 337] on input "Good" at bounding box center [251, 328] width 11 height 18
radio input "true"
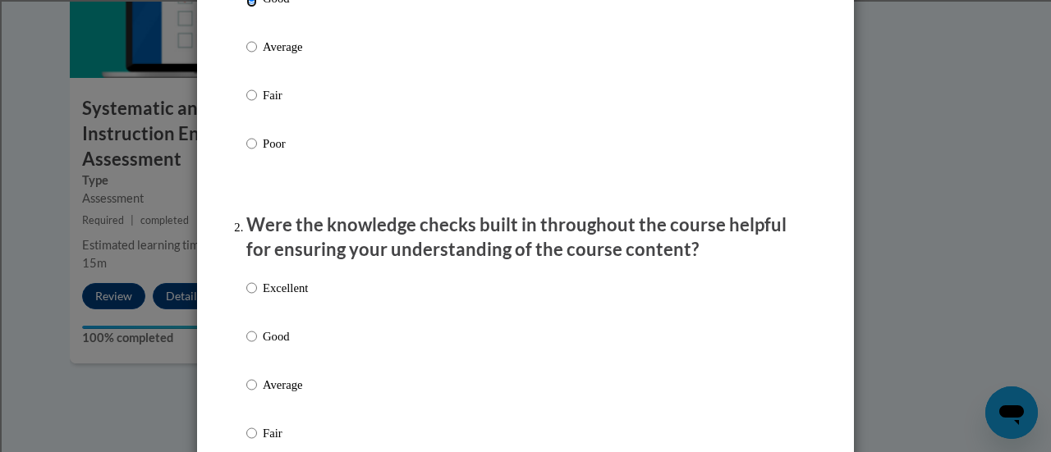
scroll to position [332, 0]
click at [246, 344] on input "Good" at bounding box center [251, 335] width 11 height 18
radio input "true"
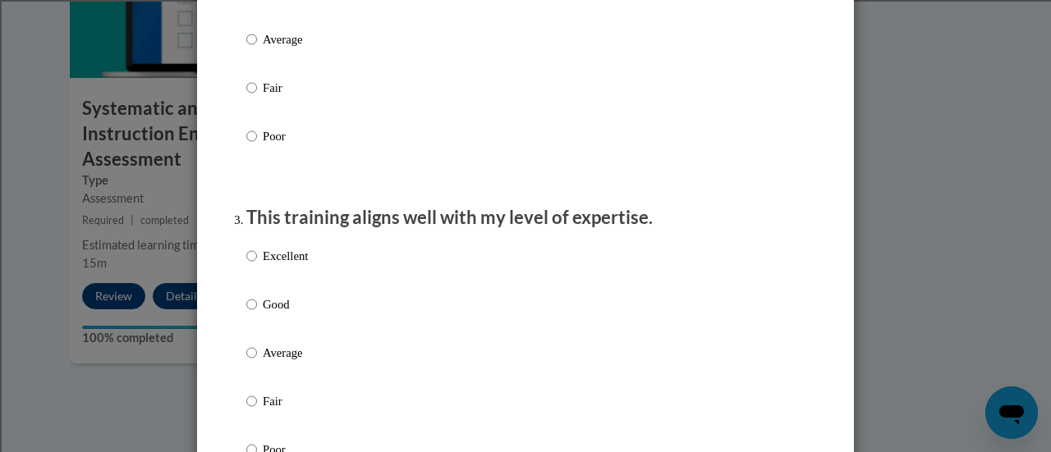
scroll to position [676, 0]
click at [247, 313] on input "Good" at bounding box center [251, 304] width 11 height 18
radio input "true"
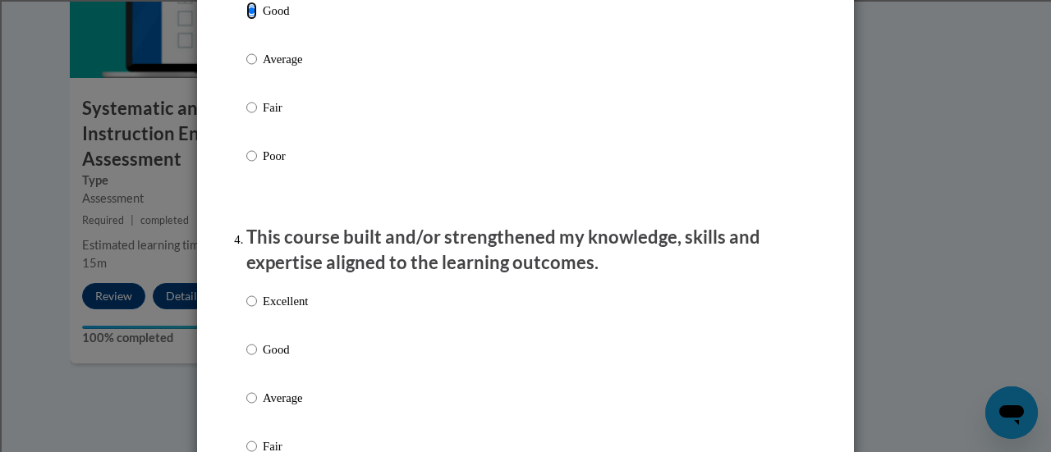
scroll to position [990, 0]
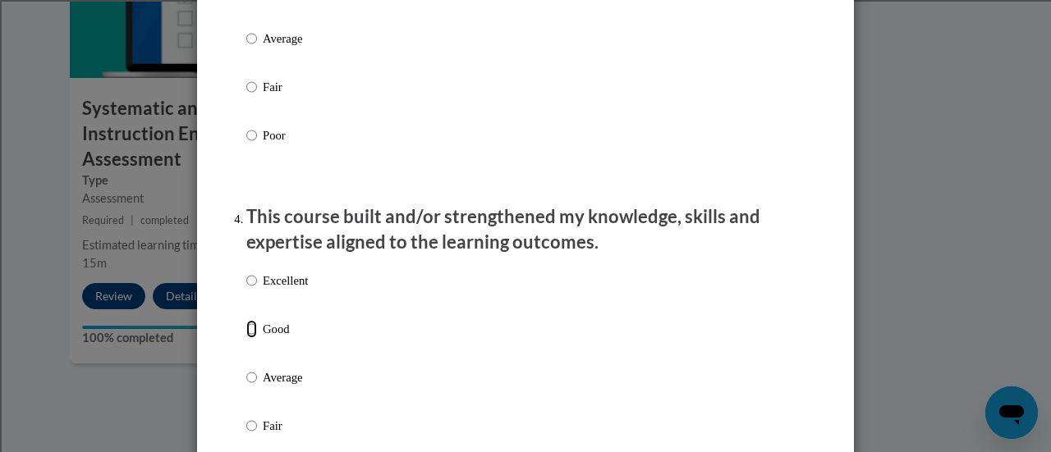
click at [246, 338] on input "Good" at bounding box center [251, 329] width 11 height 18
radio input "true"
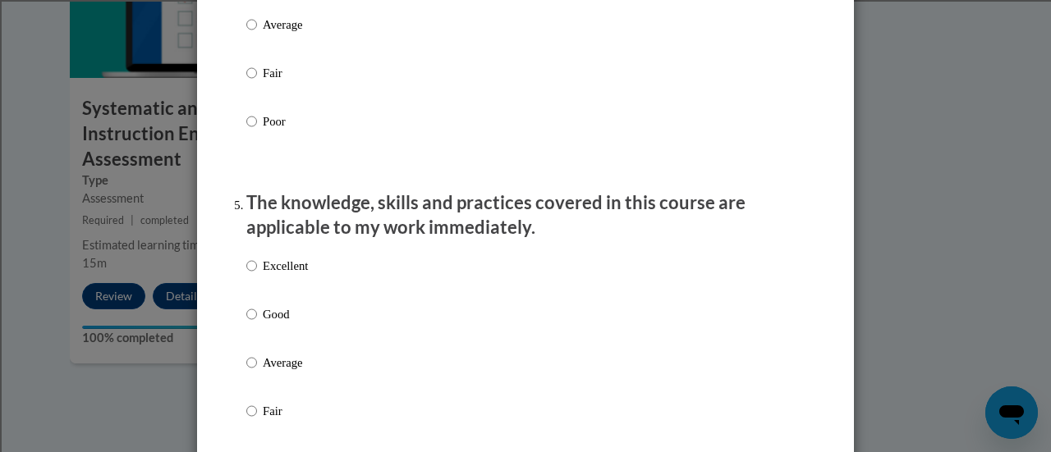
scroll to position [1351, 0]
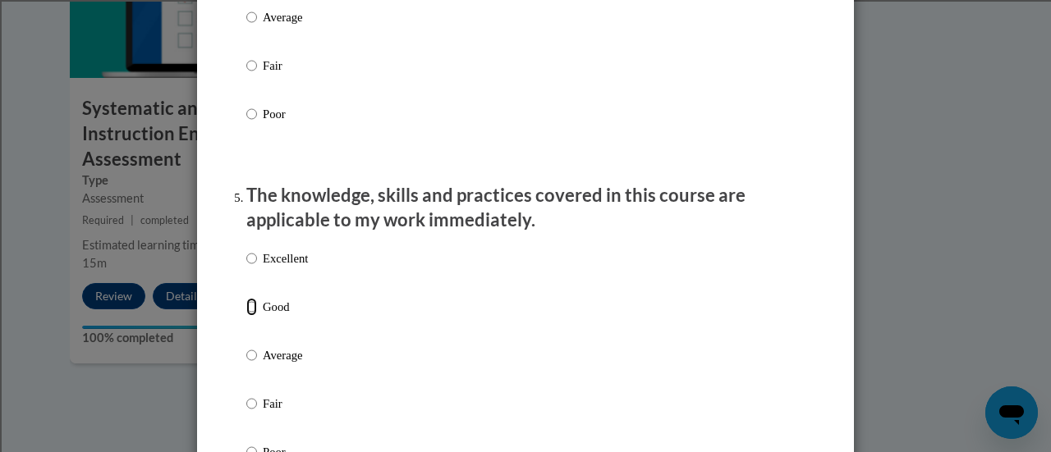
click at [246, 316] on input "Good" at bounding box center [251, 307] width 11 height 18
radio input "true"
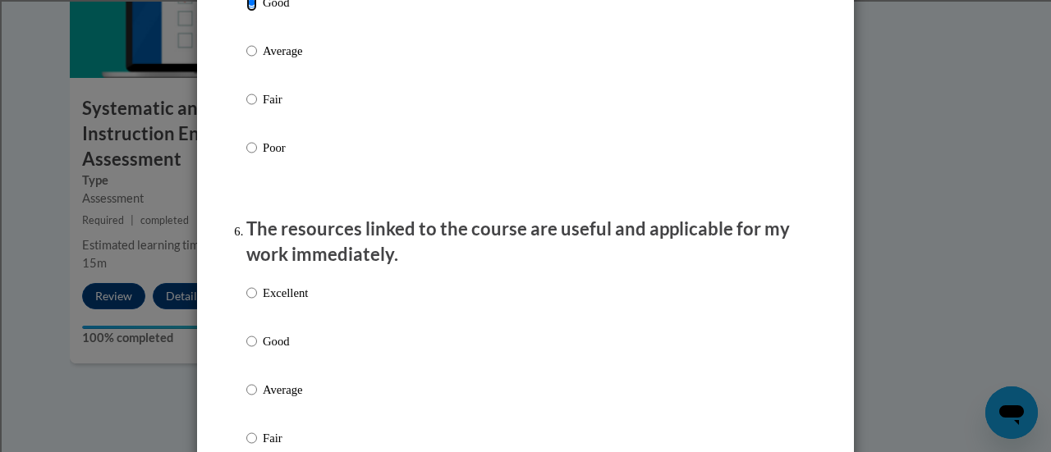
scroll to position [1656, 0]
click at [248, 350] on input "Good" at bounding box center [251, 341] width 11 height 18
radio input "true"
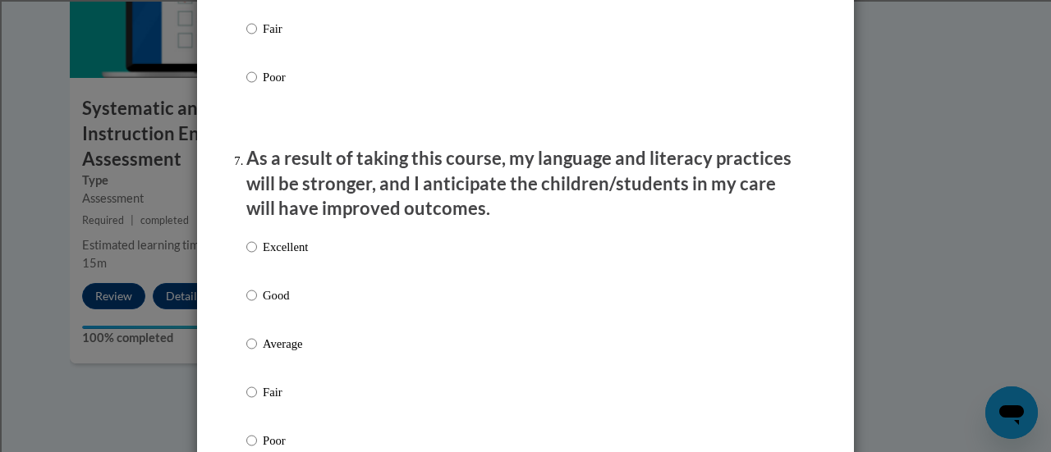
scroll to position [2066, 0]
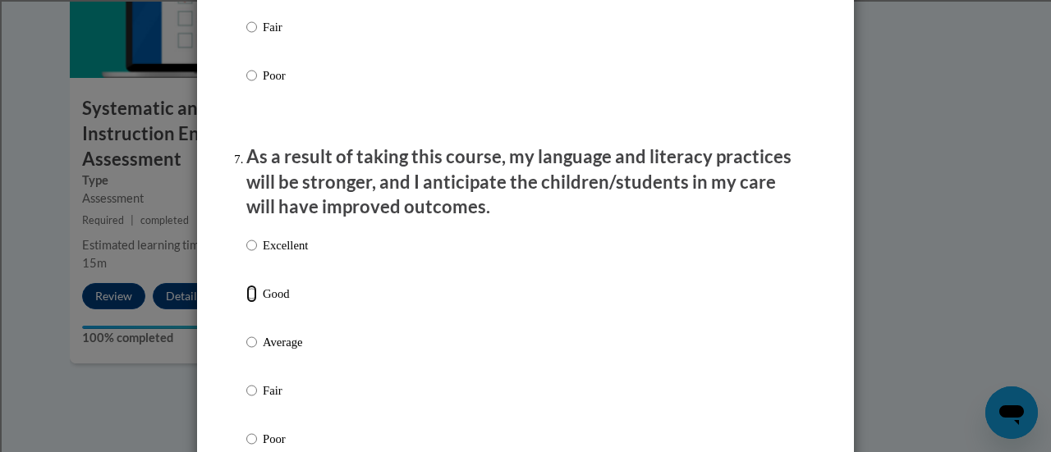
click at [246, 303] on input "Good" at bounding box center [251, 294] width 11 height 18
radio input "true"
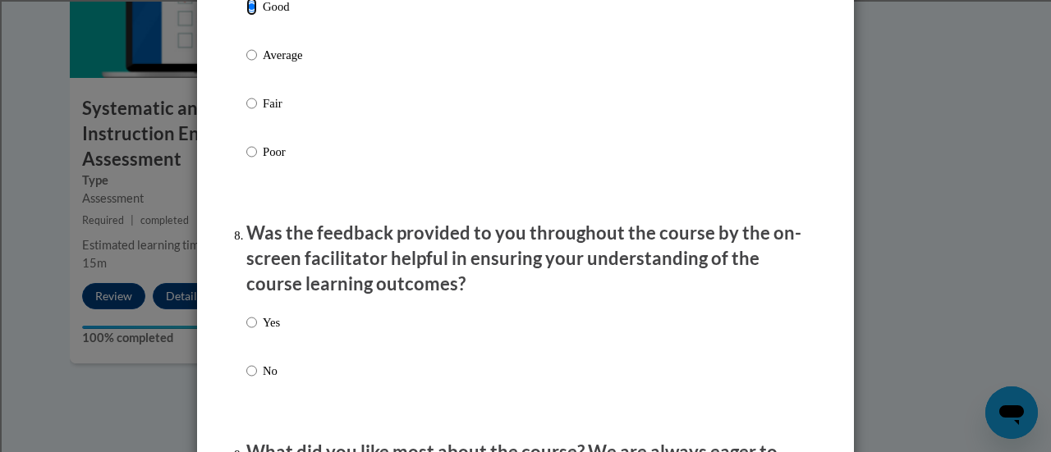
scroll to position [2355, 0]
click at [246, 331] on input "Yes" at bounding box center [251, 322] width 11 height 18
radio input "true"
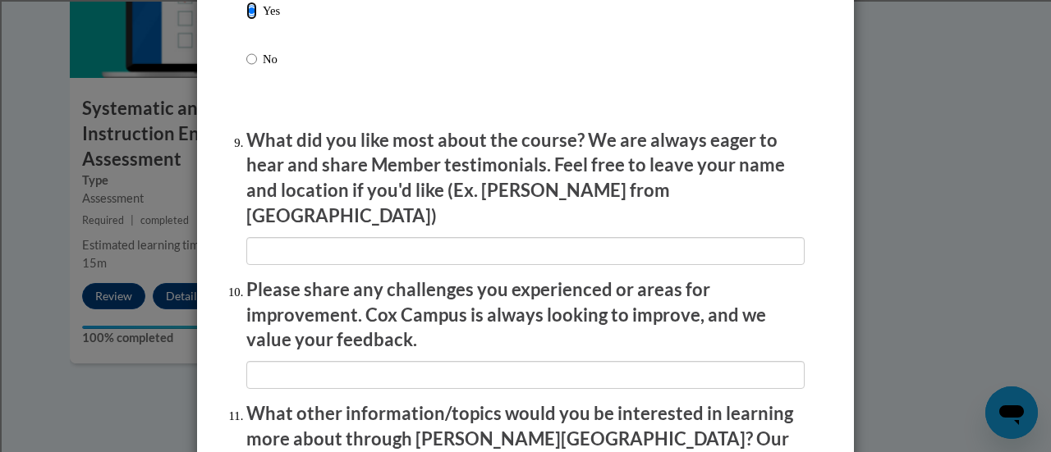
scroll to position [2667, 0]
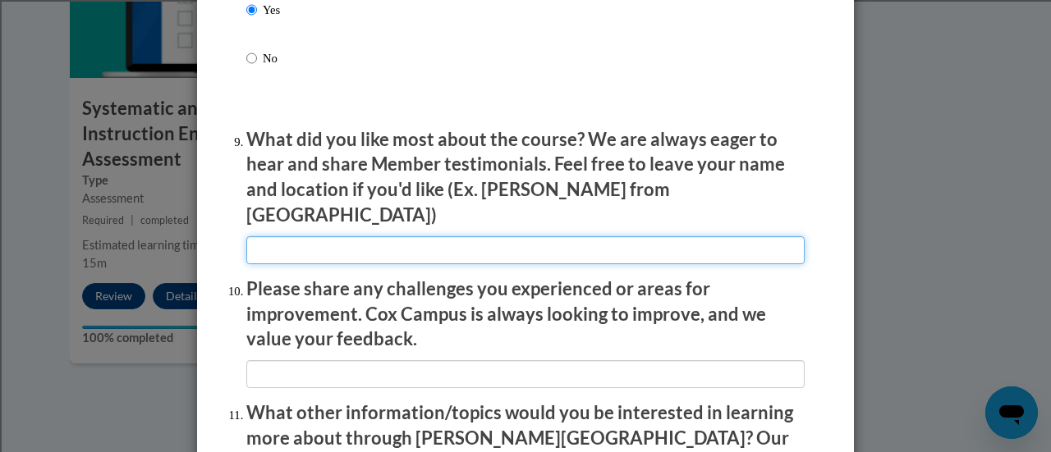
click at [314, 236] on input "textbox" at bounding box center [525, 250] width 558 height 28
type input "science behind the course"
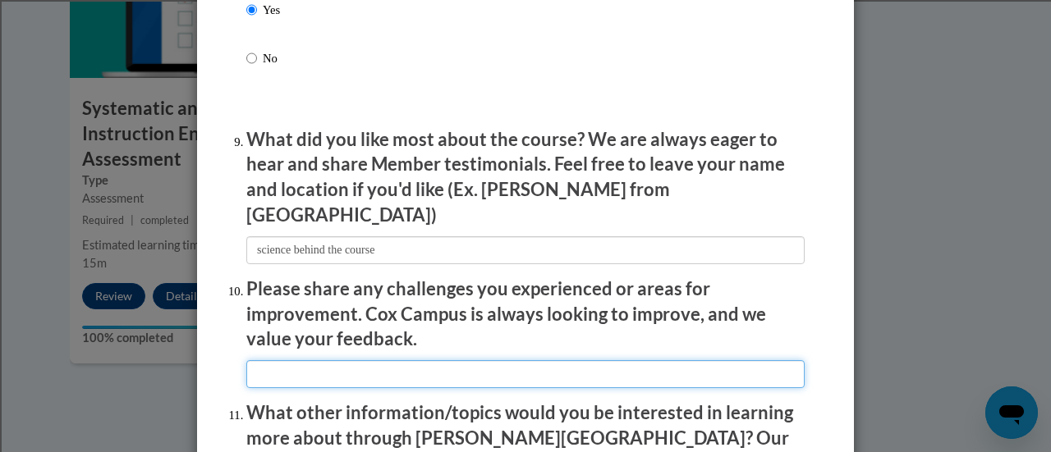
click at [303, 360] on input "textbox" at bounding box center [525, 374] width 558 height 28
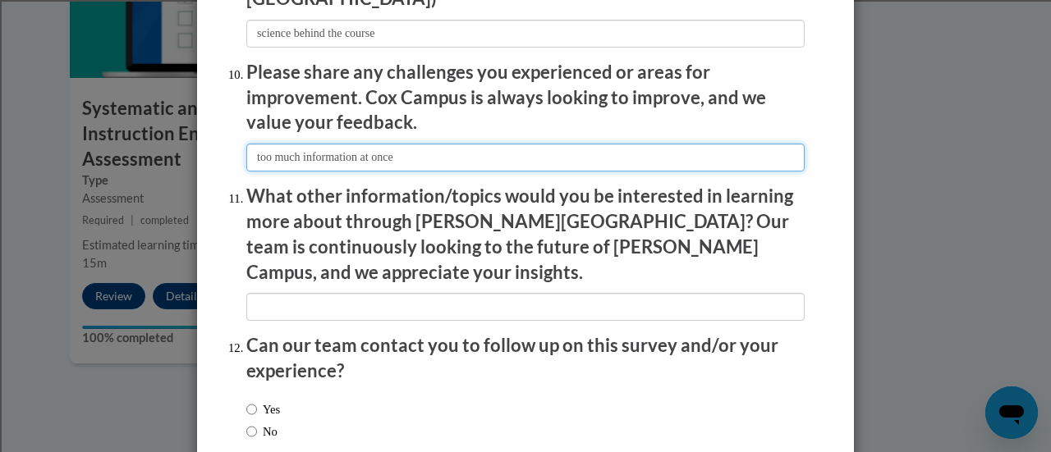
scroll to position [2884, 0]
type input "too much information at once"
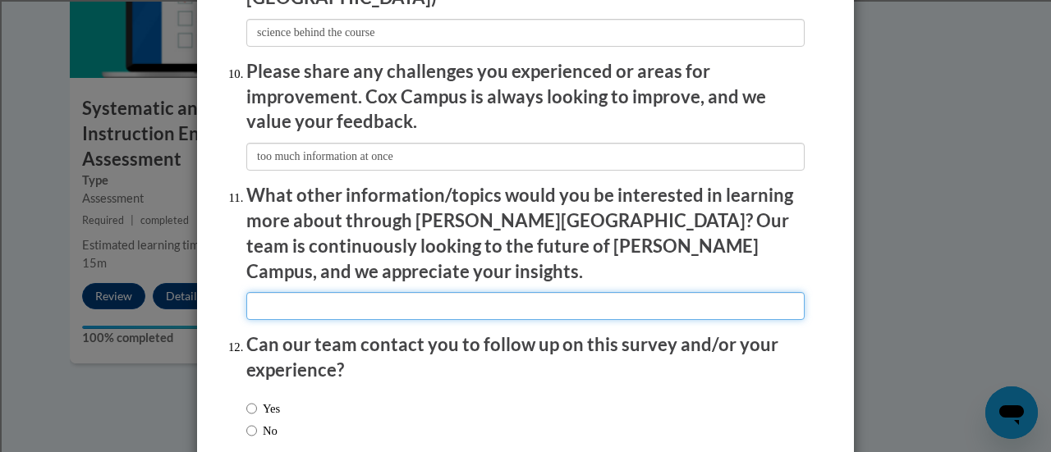
click at [310, 292] on input "textbox" at bounding box center [525, 306] width 558 height 28
type input "N/A"
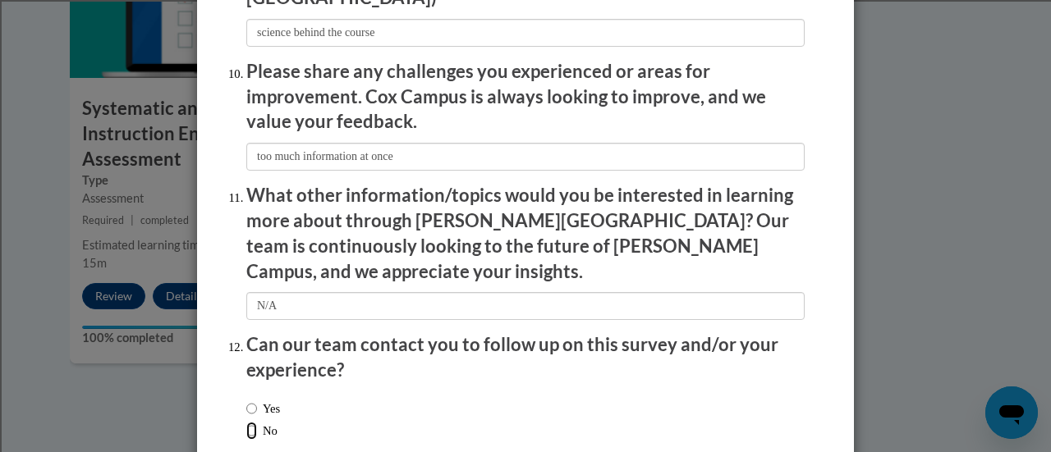
click at [246, 422] on input "No" at bounding box center [251, 431] width 11 height 18
radio input "true"
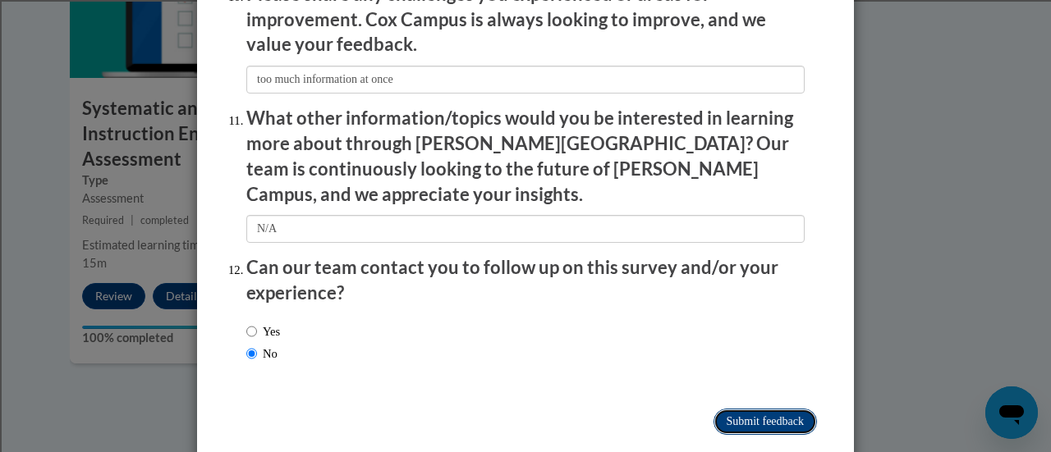
click at [730, 409] on input "Submit feedback" at bounding box center [764, 422] width 103 height 26
